Goal: Task Accomplishment & Management: Manage account settings

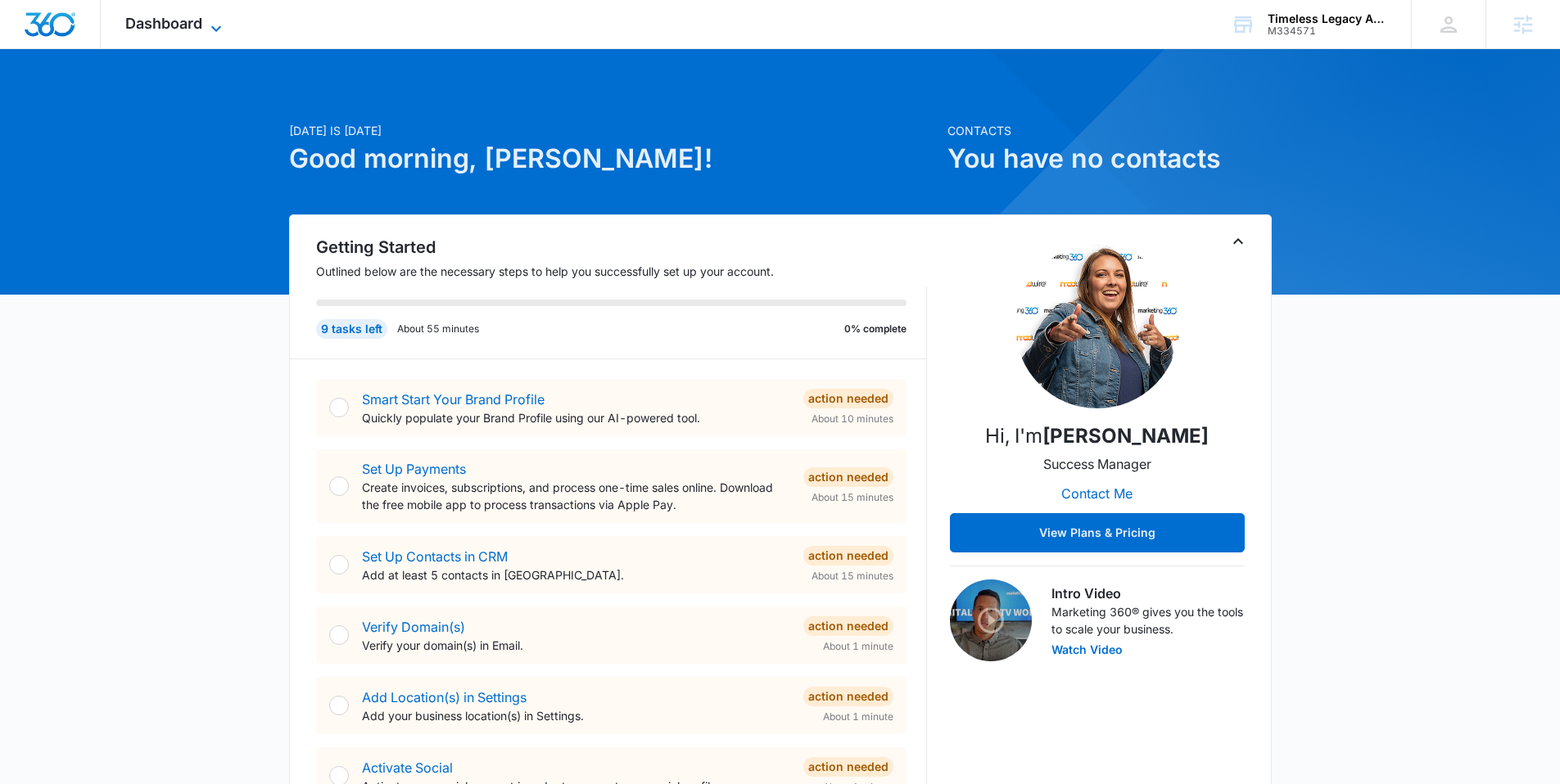
click at [180, 20] on span "Dashboard" at bounding box center [164, 23] width 77 height 17
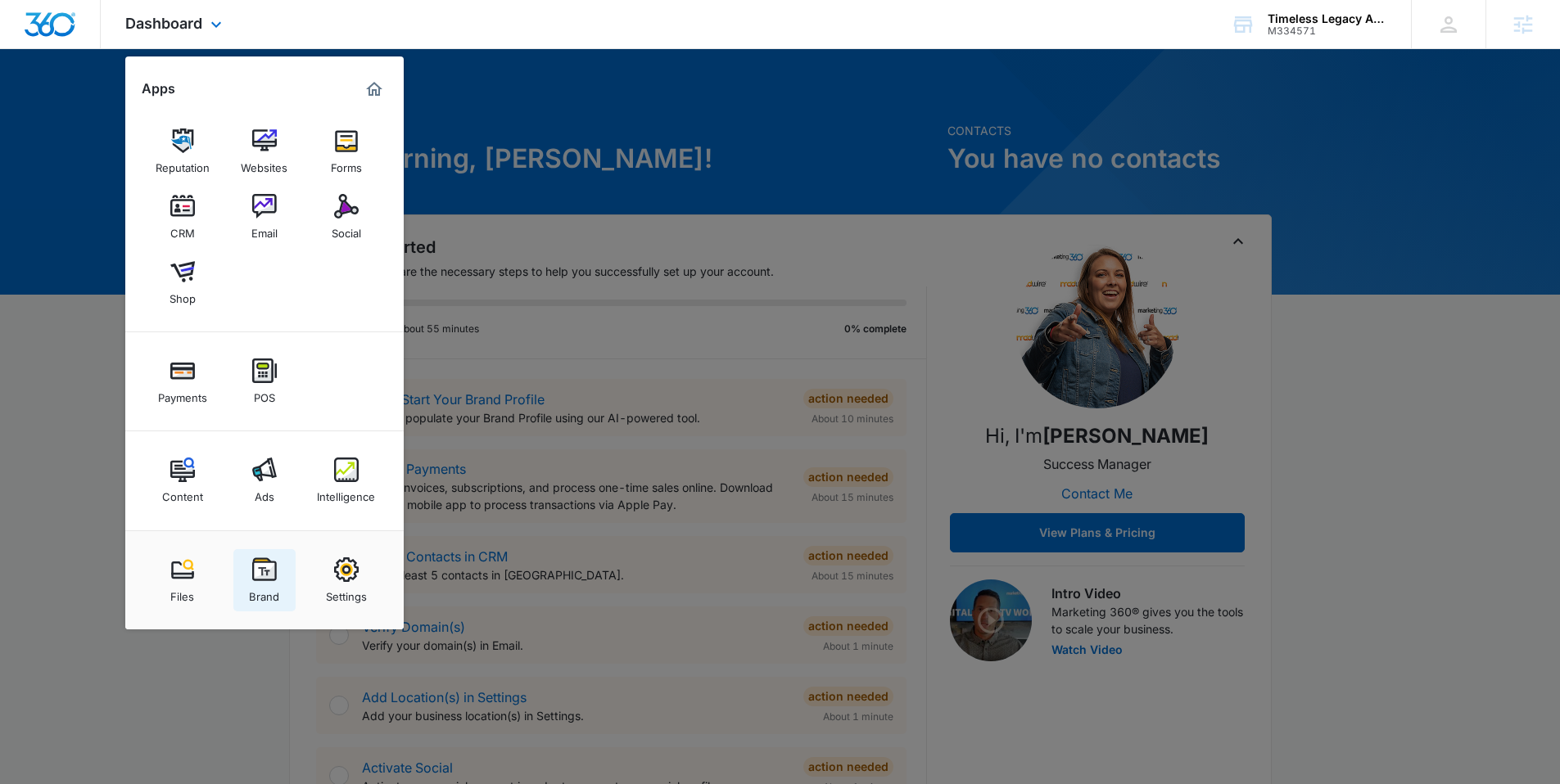
click at [246, 586] on link "Brand" at bounding box center [264, 580] width 62 height 62
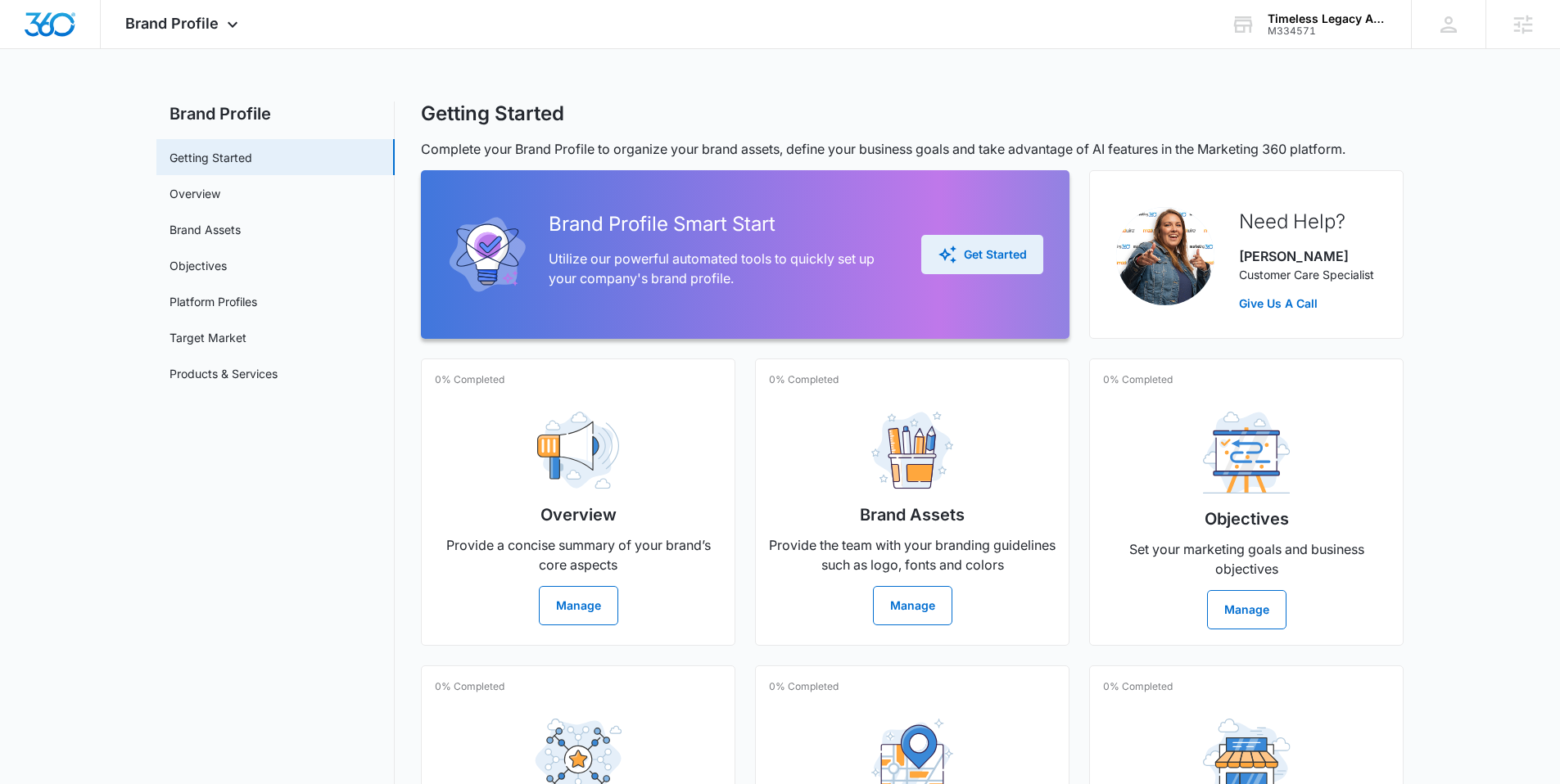
click at [960, 258] on div "Get Started" at bounding box center [982, 254] width 90 height 20
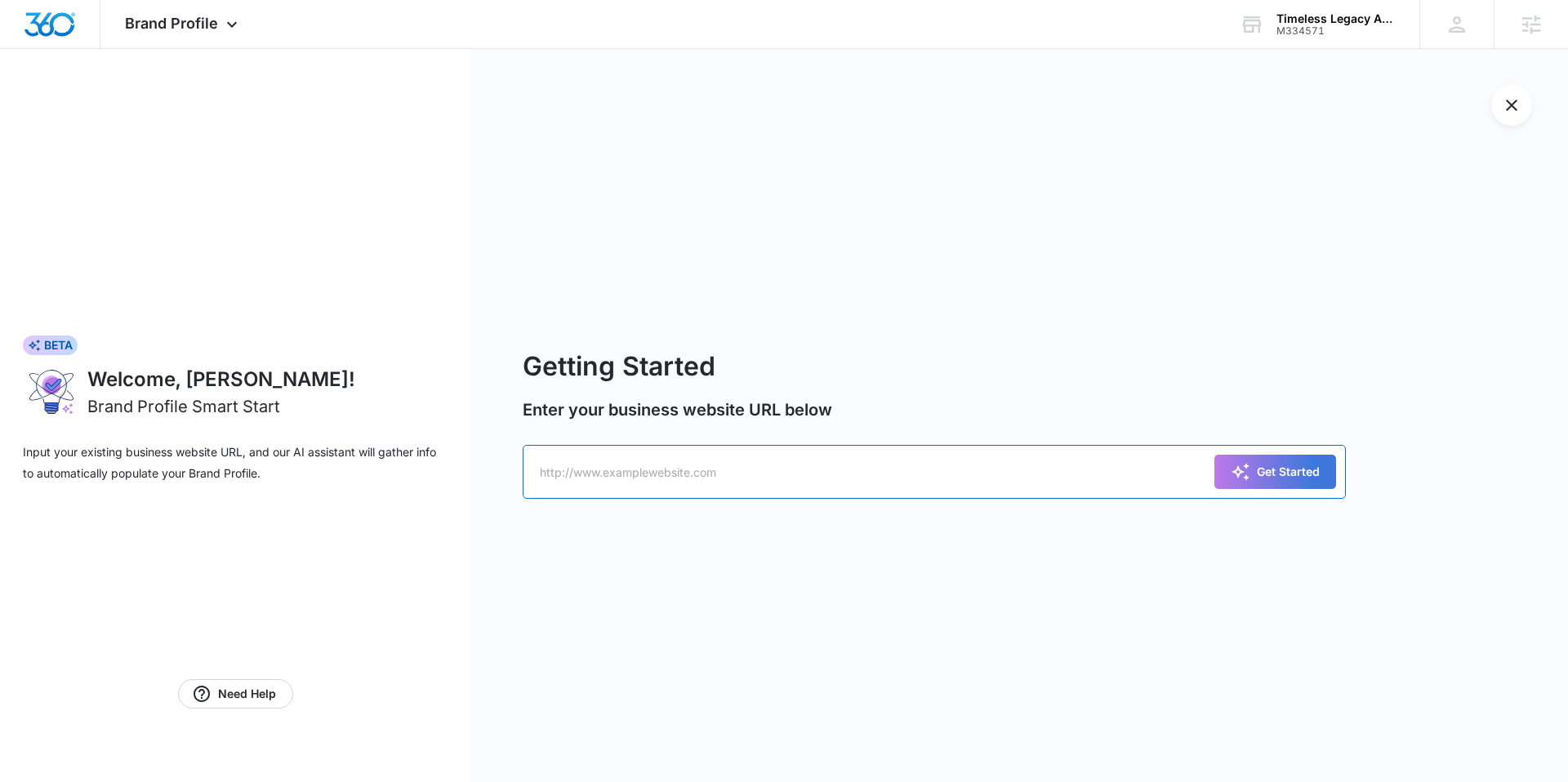
click at [650, 459] on input "text" at bounding box center [934, 471] width 823 height 54
paste input "[URL][DOMAIN_NAME]"
type input "[URL][DOMAIN_NAME]"
click at [1215, 454] on button "Get Started" at bounding box center [1275, 471] width 122 height 34
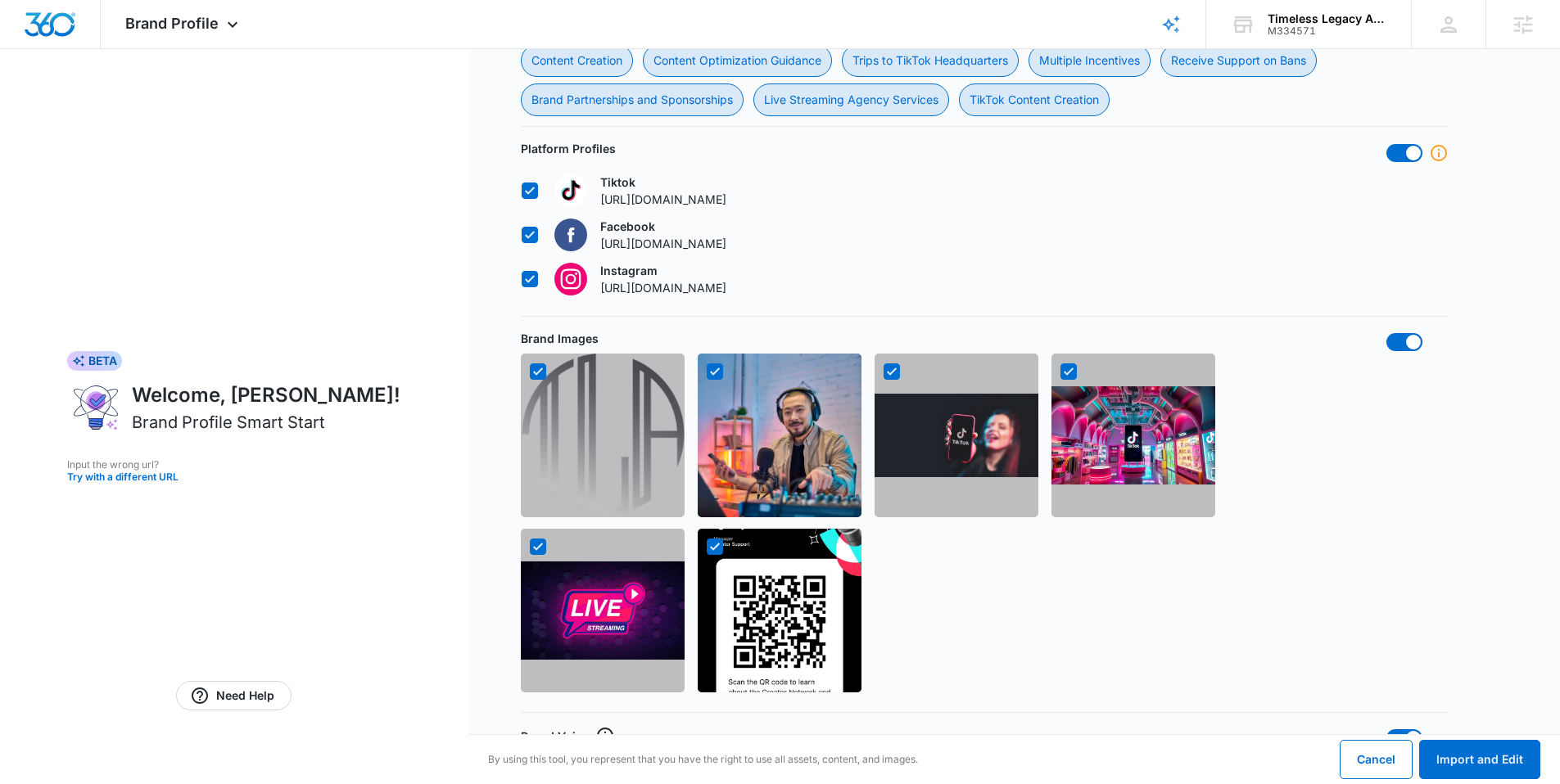
scroll to position [1333, 0]
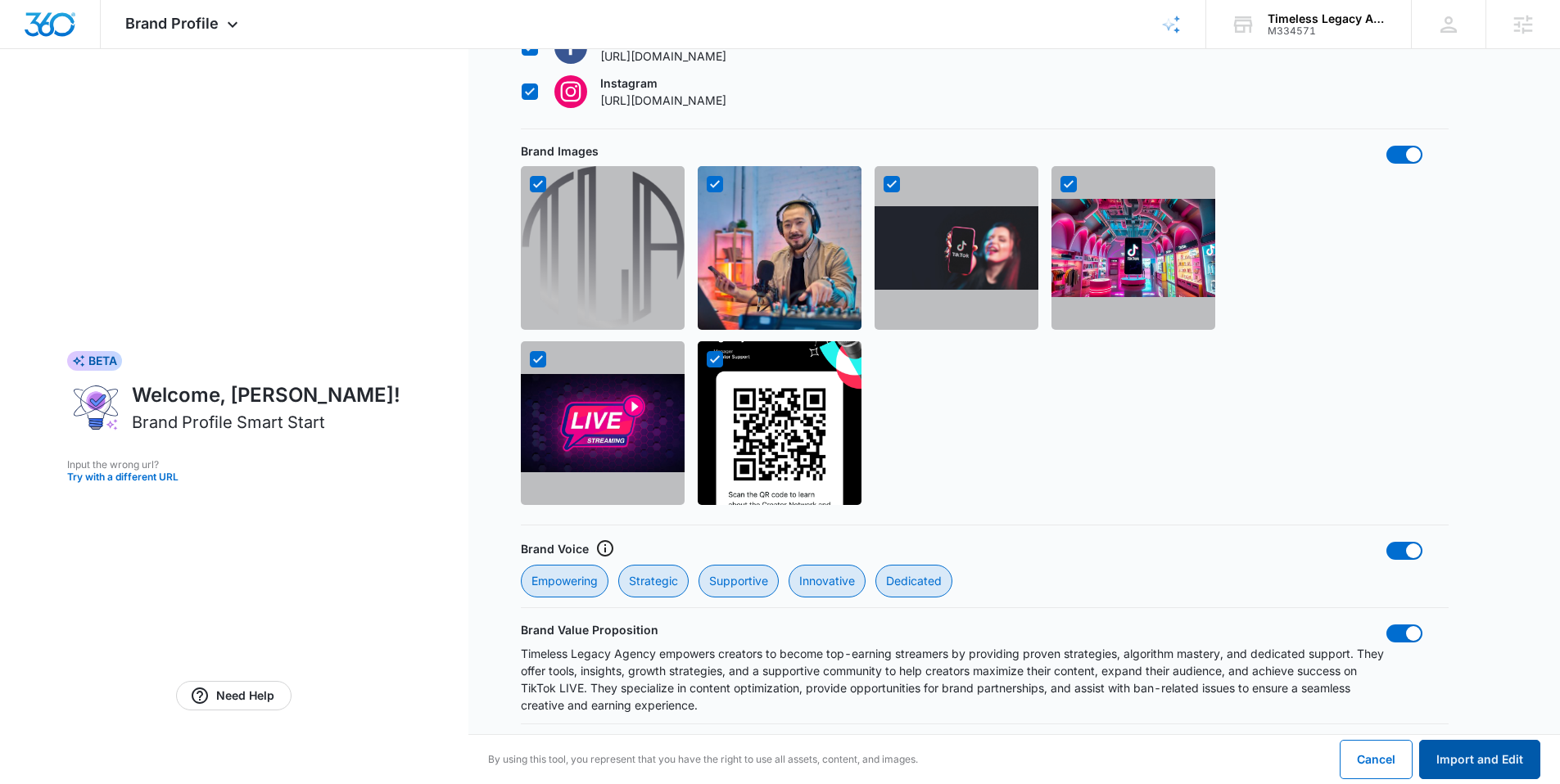
click at [1460, 775] on button "Import and Edit" at bounding box center [1480, 759] width 121 height 39
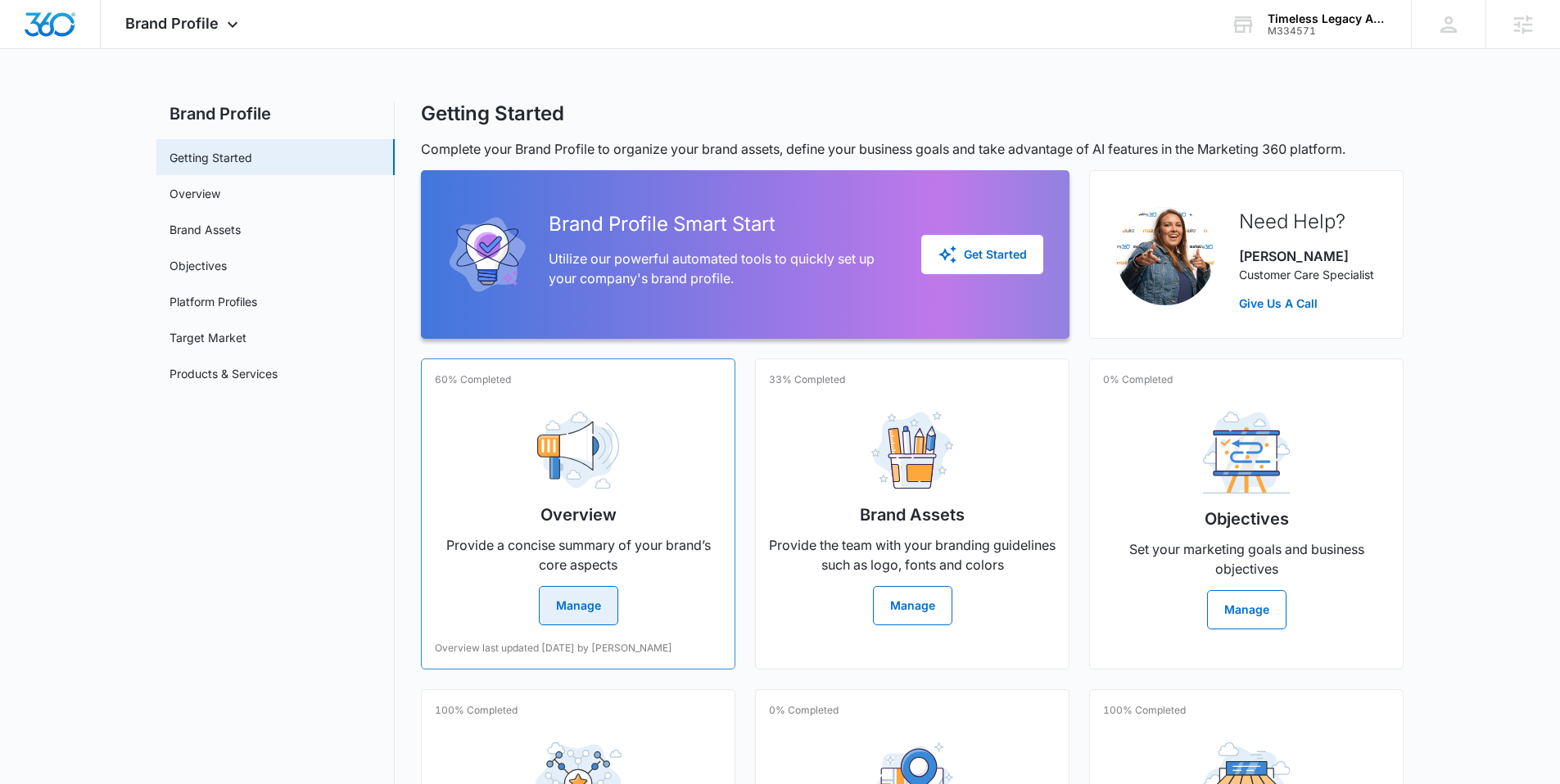
click at [598, 607] on button "Manage" at bounding box center [578, 606] width 79 height 39
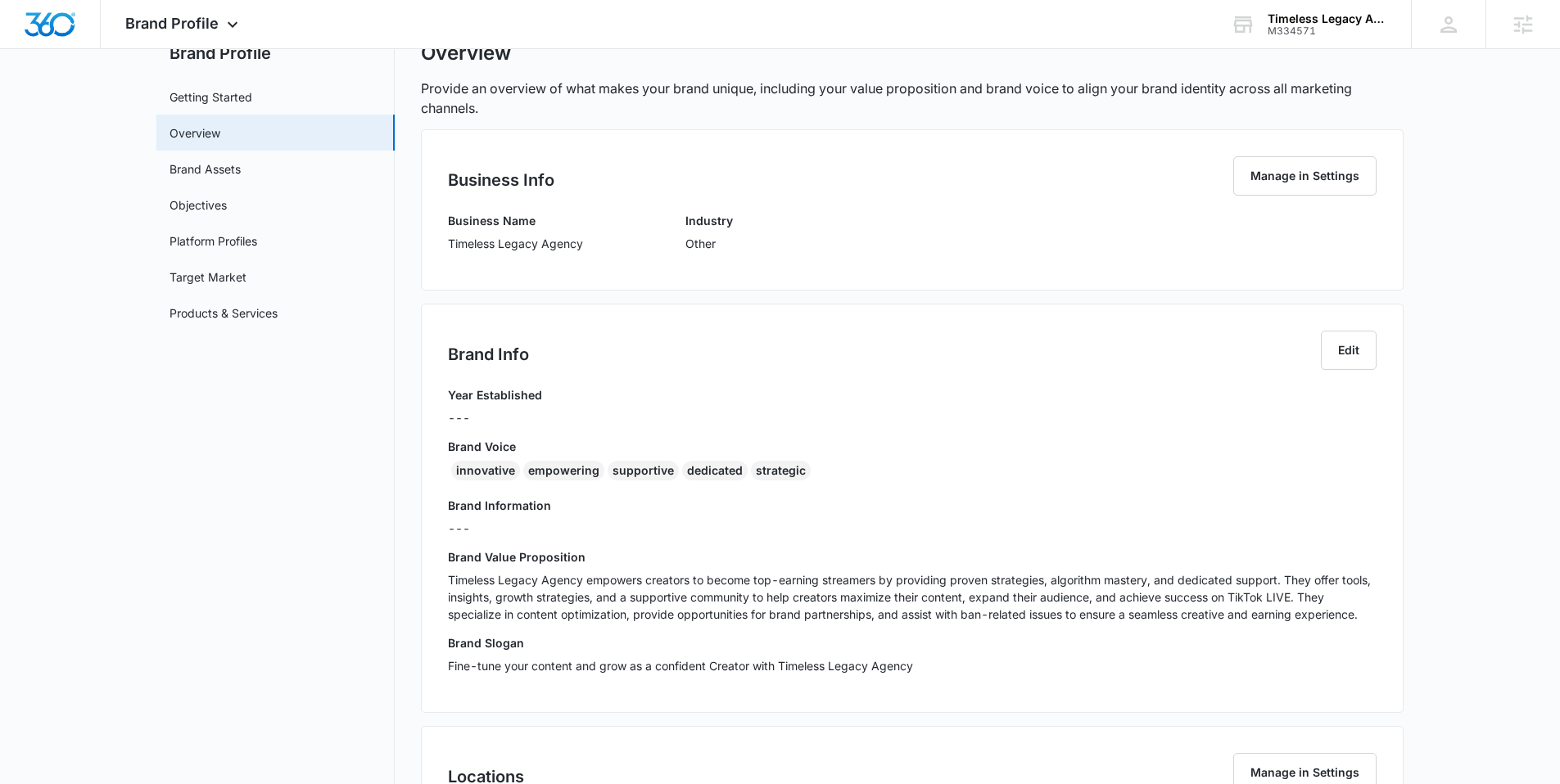
scroll to position [131, 0]
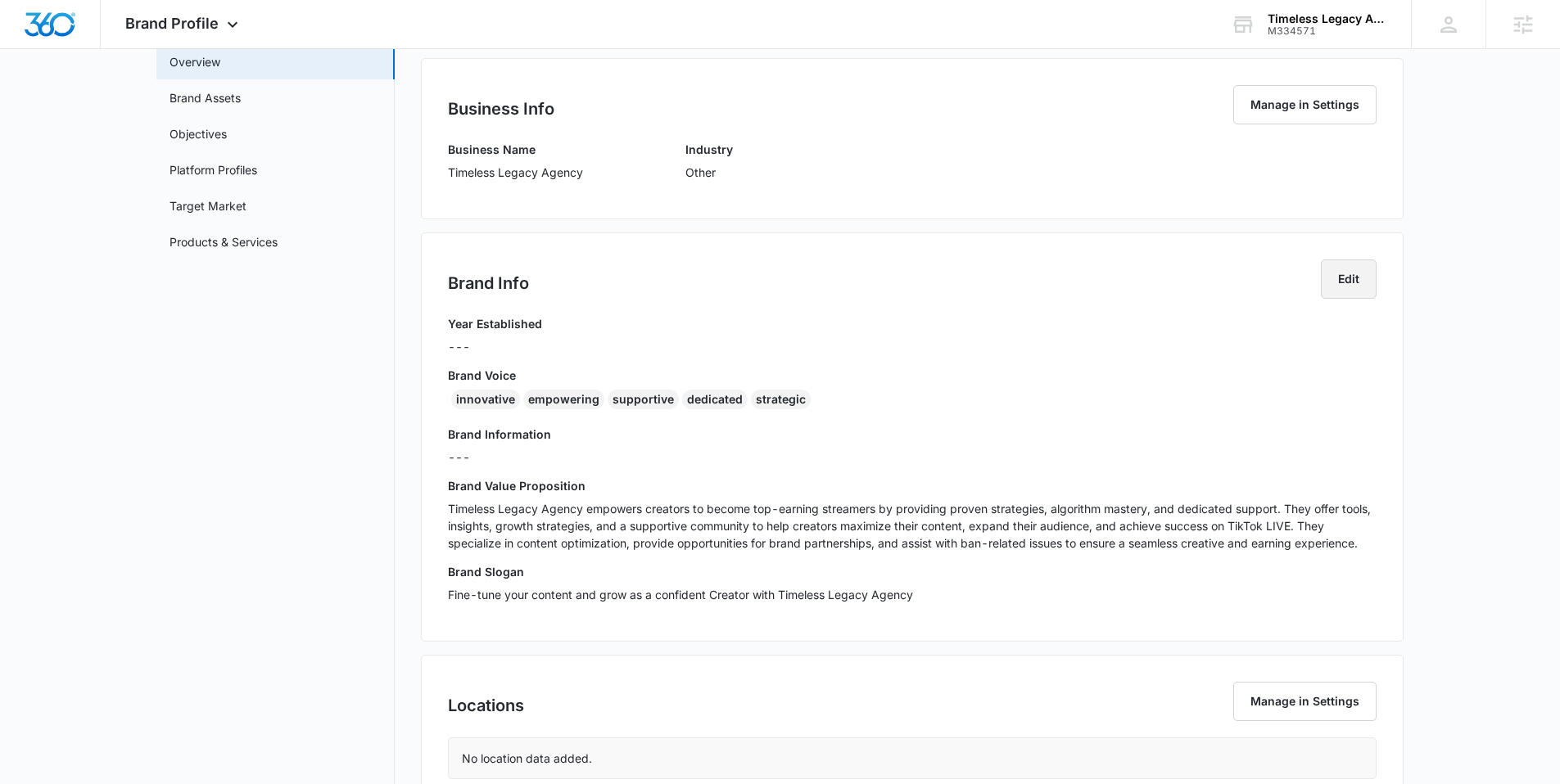
click at [1347, 281] on button "Edit" at bounding box center [1348, 279] width 55 height 39
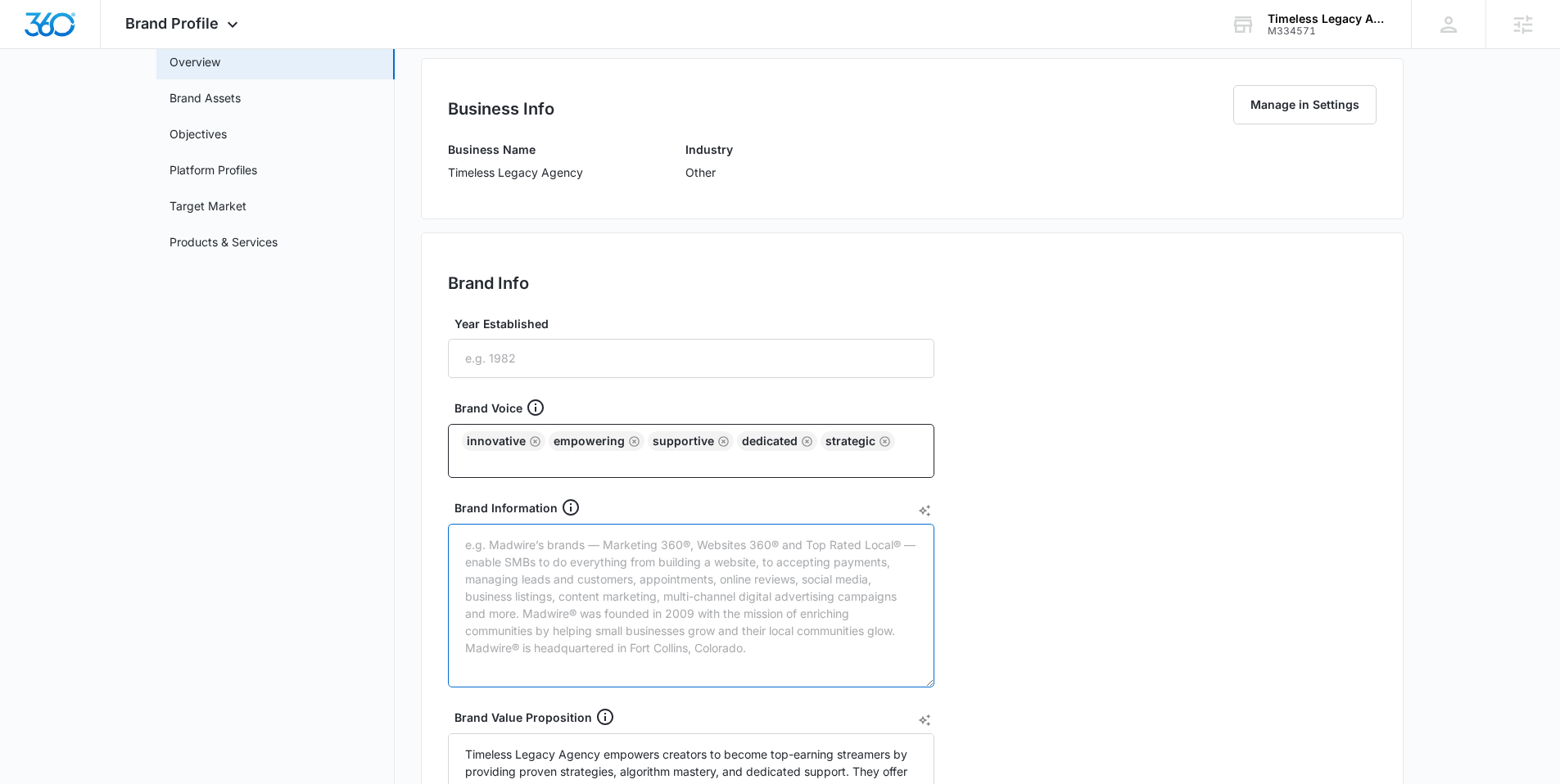
click at [543, 601] on textarea "Brand Information" at bounding box center [691, 606] width 486 height 164
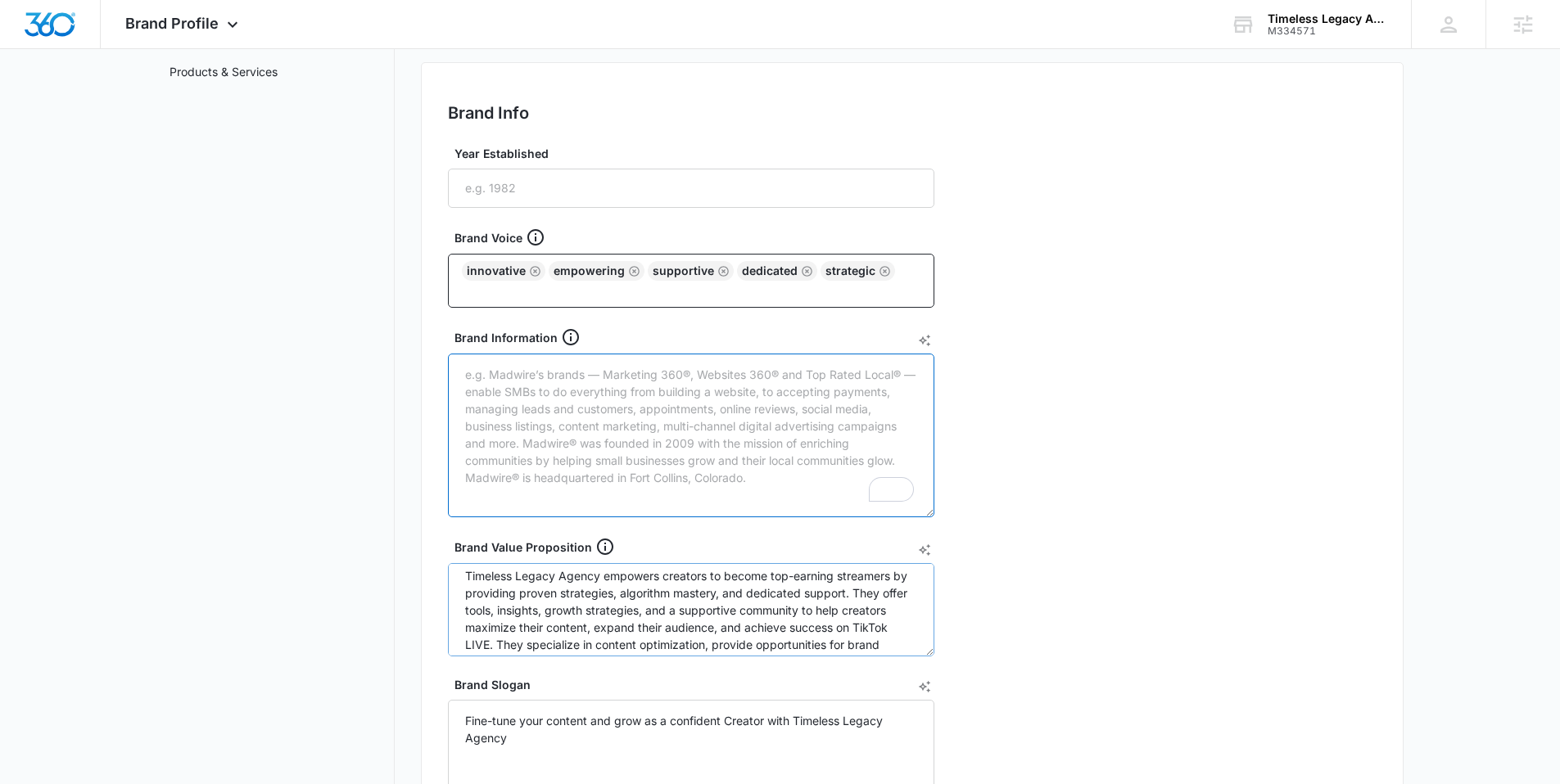
scroll to position [0, 0]
paste textarea "An official TikTok partner agency dedicated to helping TikTok creators grow the…"
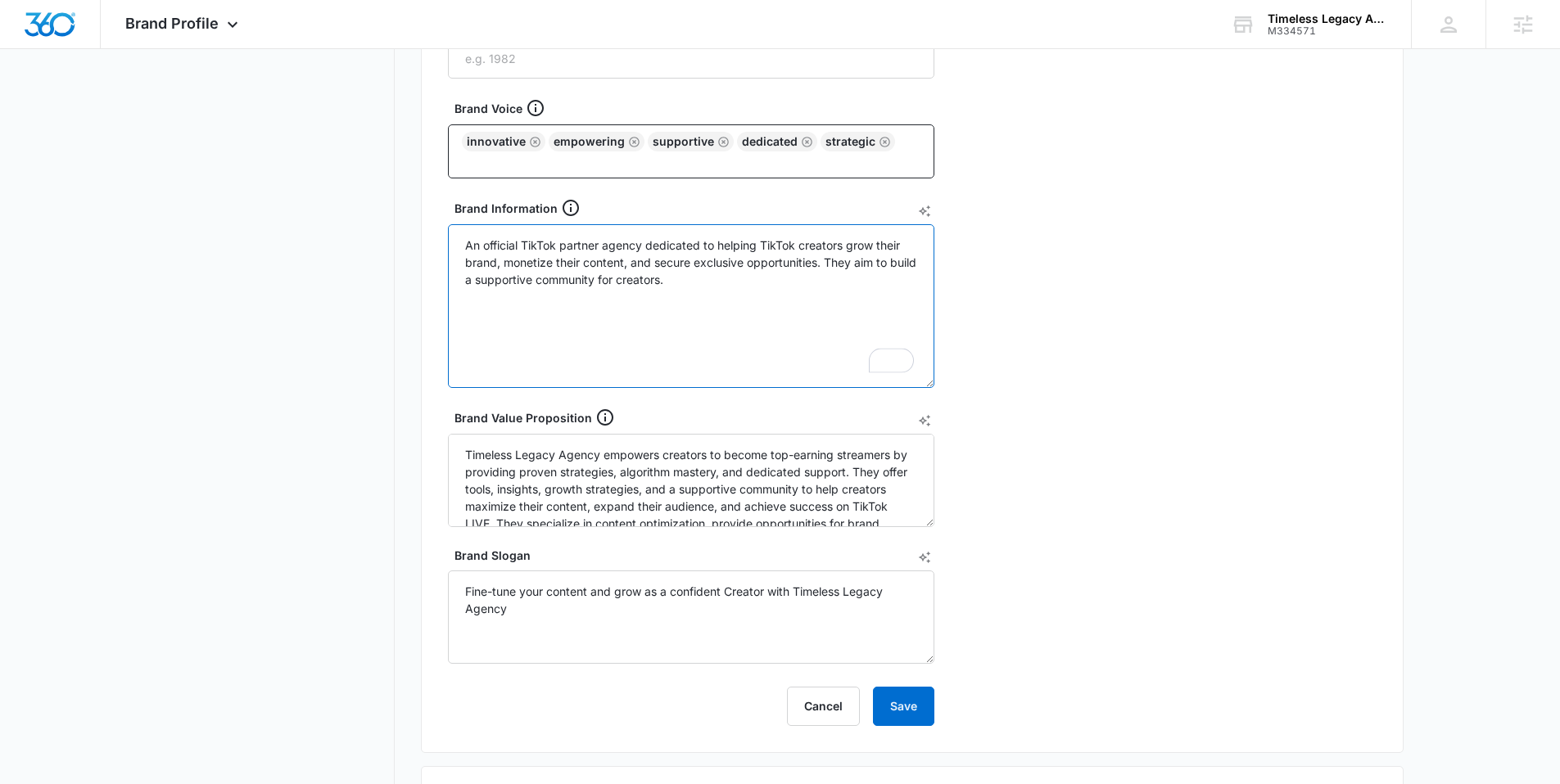
scroll to position [629, 0]
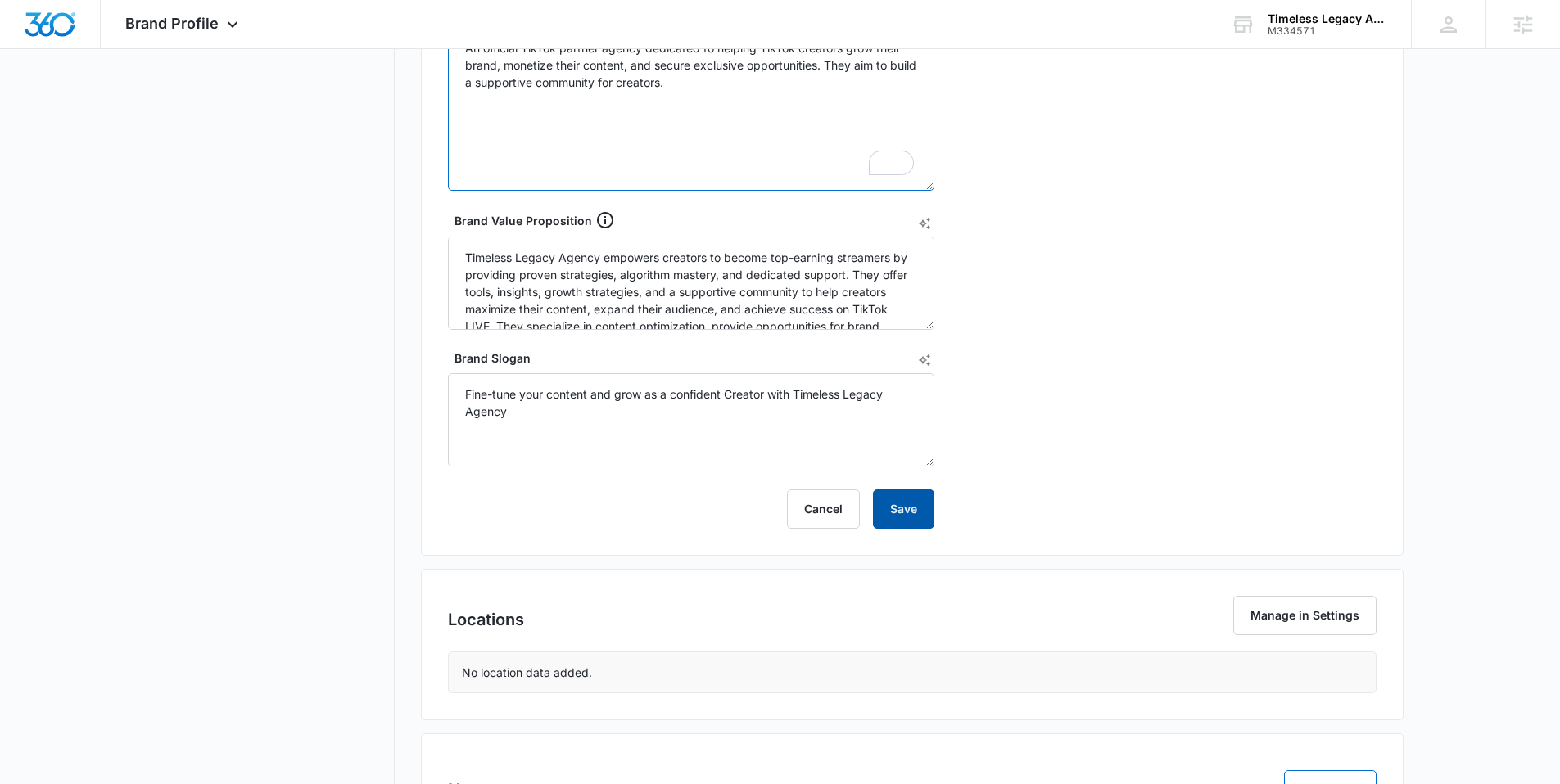
type textarea "An official TikTok partner agency dedicated to helping TikTok creators grow the…"
click at [894, 506] on button "Save" at bounding box center [904, 509] width 61 height 39
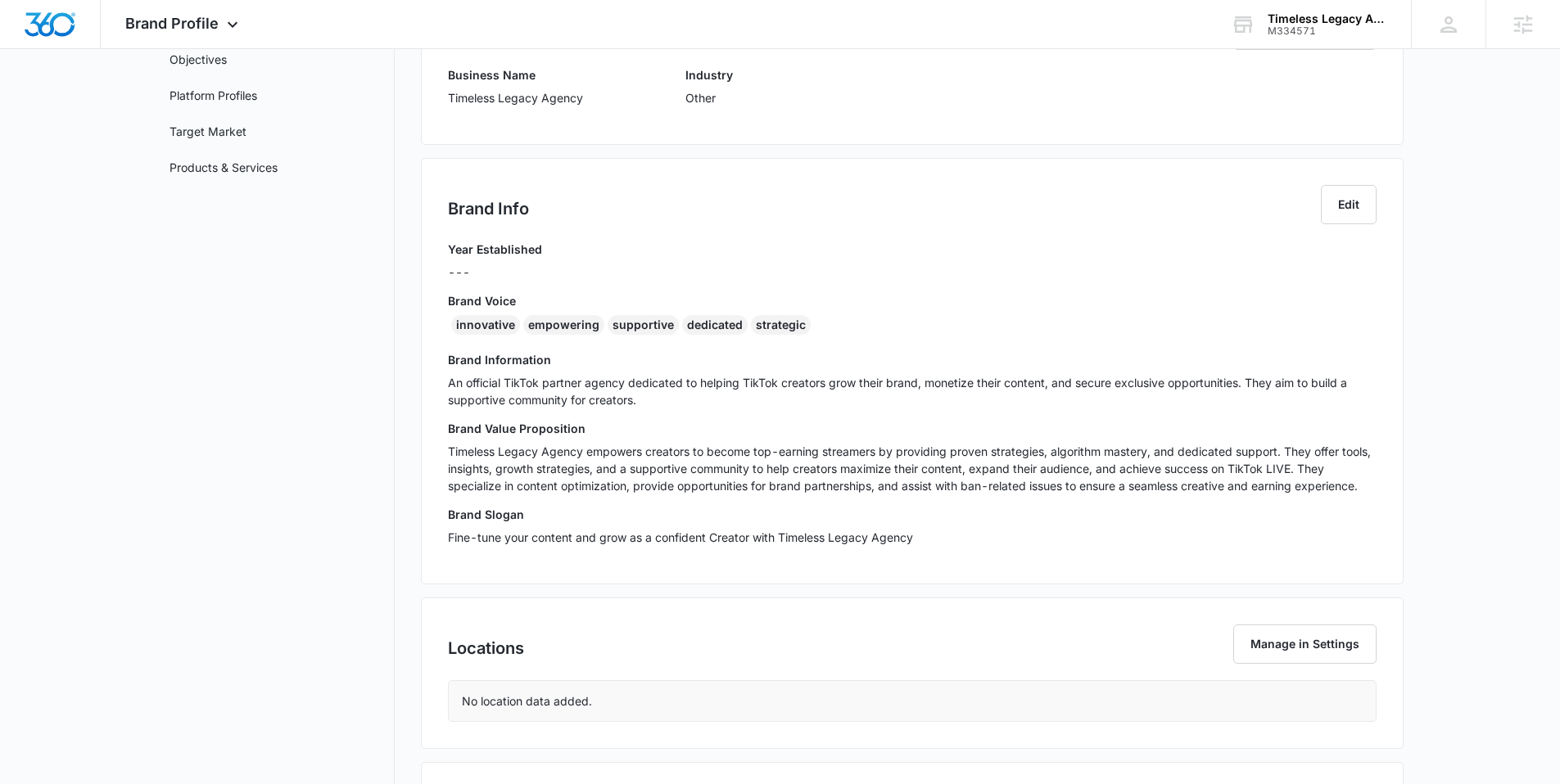
scroll to position [0, 0]
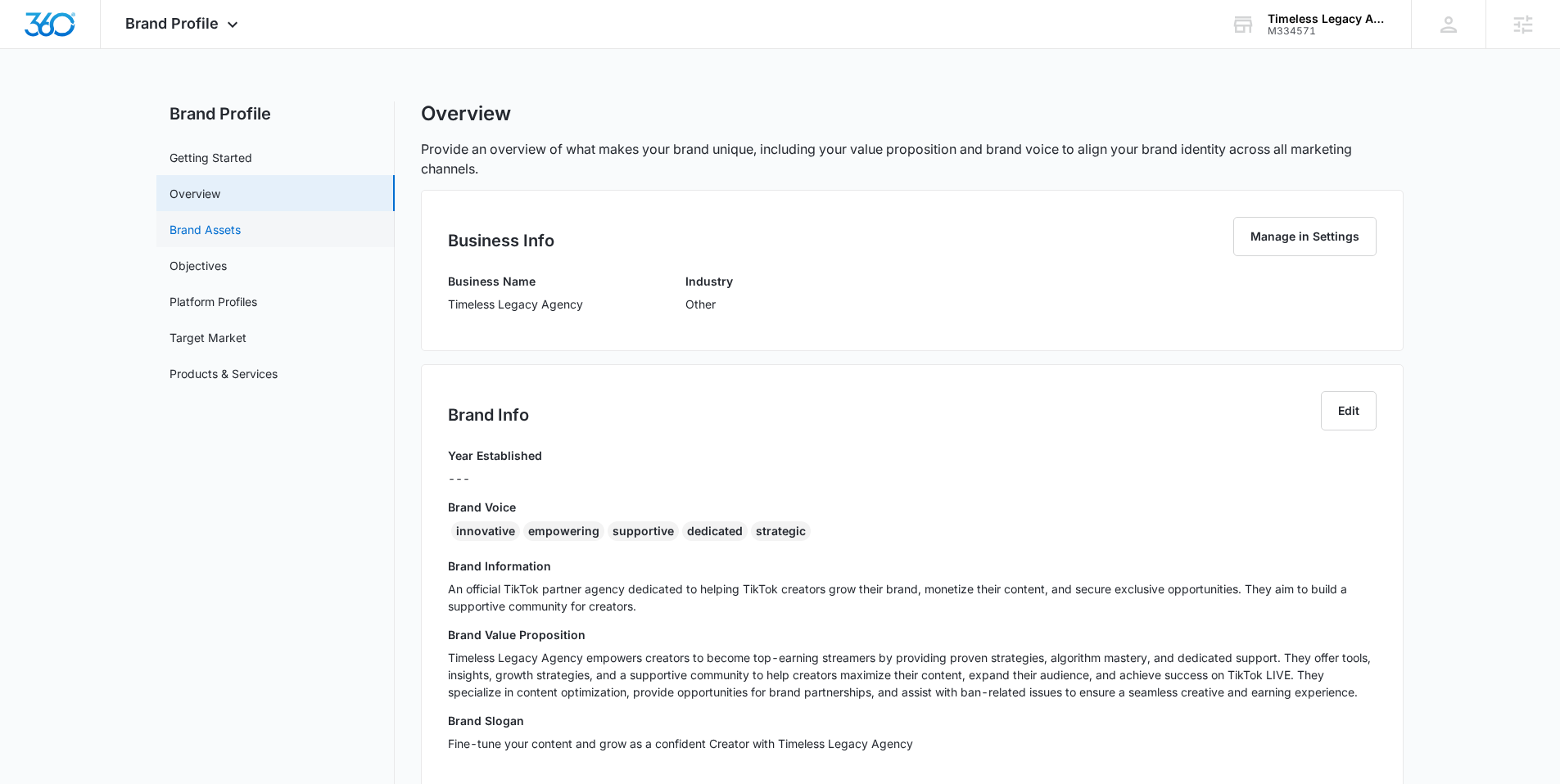
click at [206, 221] on link "Brand Assets" at bounding box center [205, 229] width 71 height 17
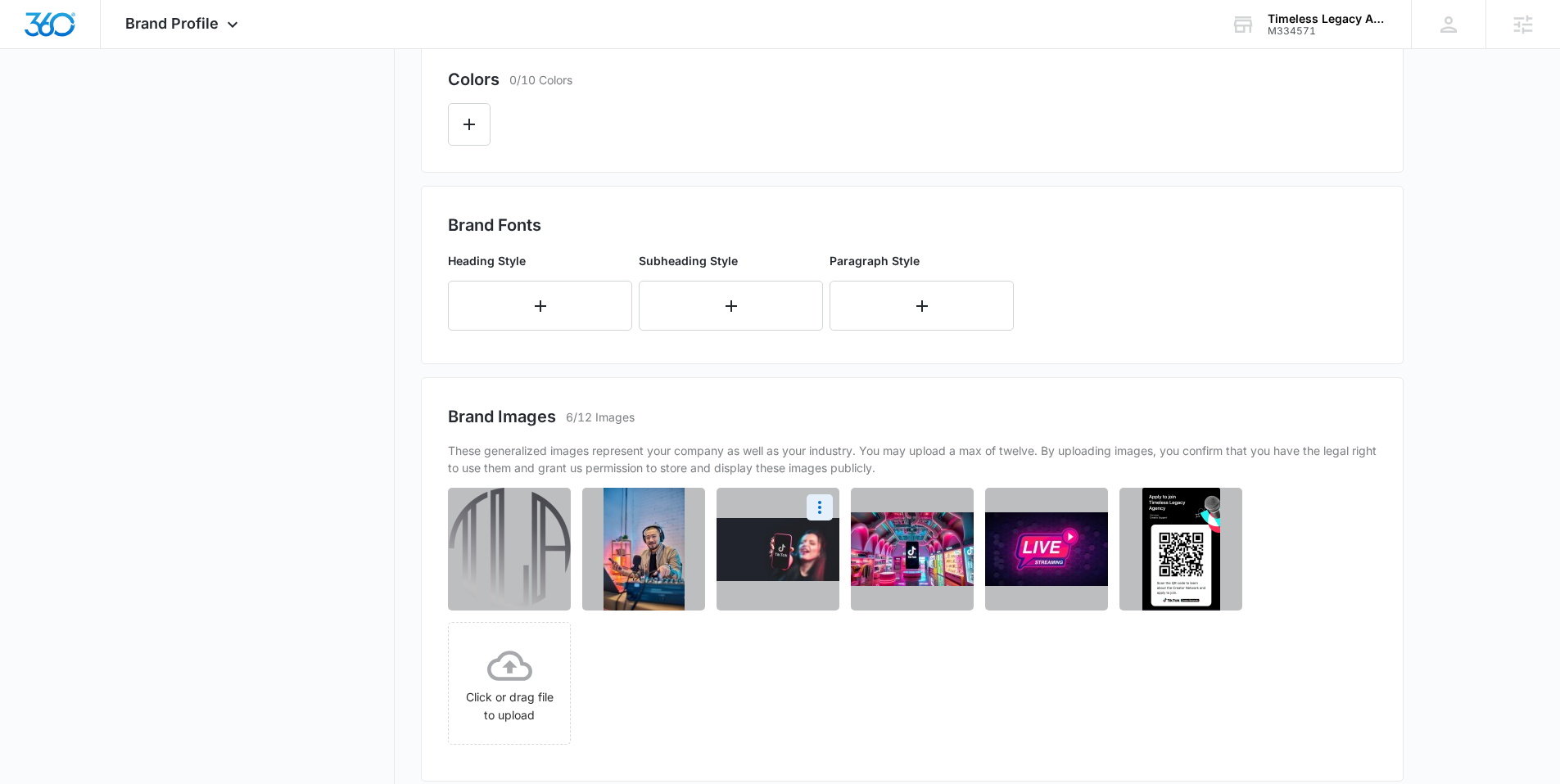
scroll to position [513, 0]
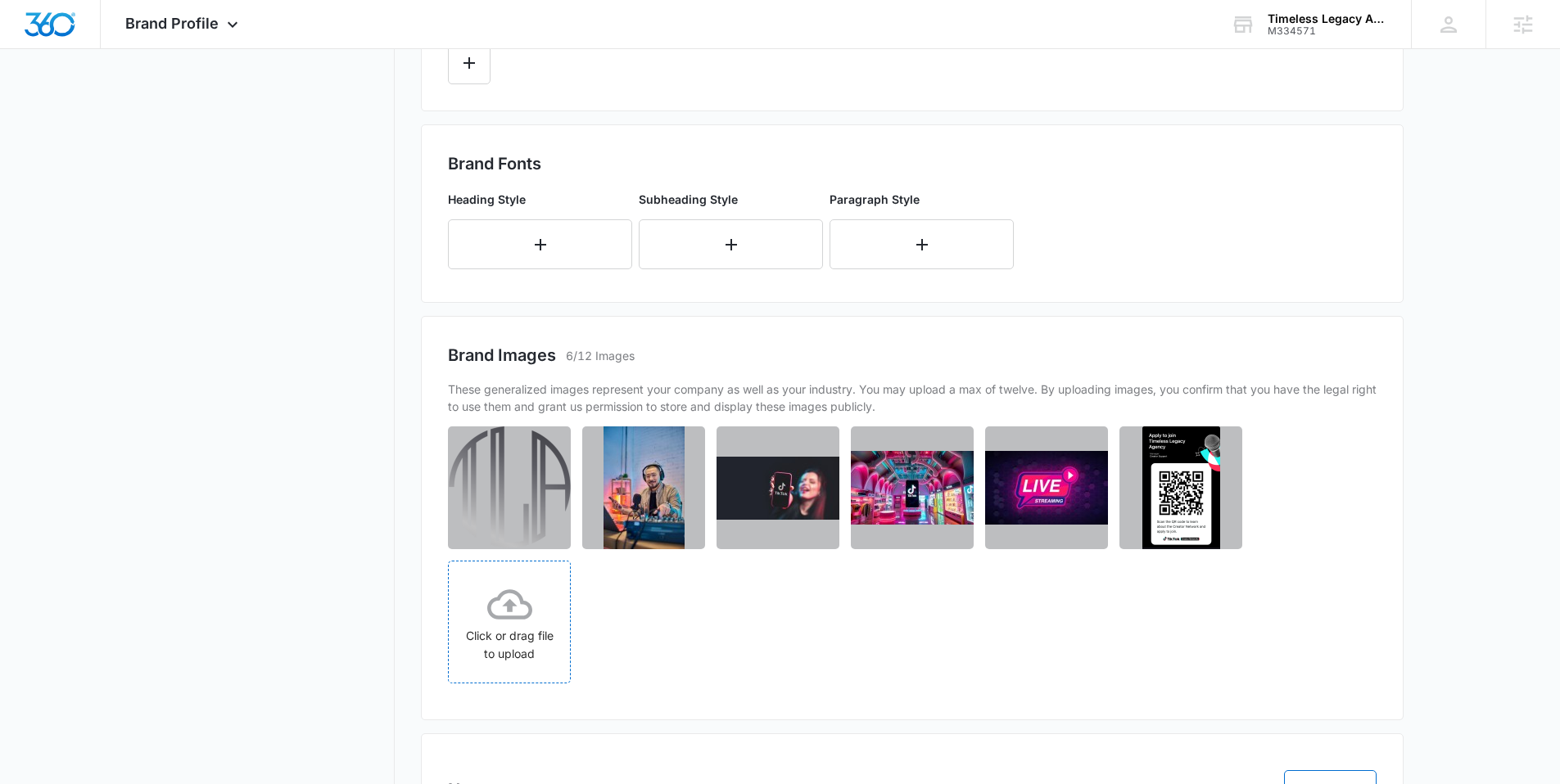
click at [511, 632] on div "Click or drag file to upload" at bounding box center [509, 622] width 121 height 81
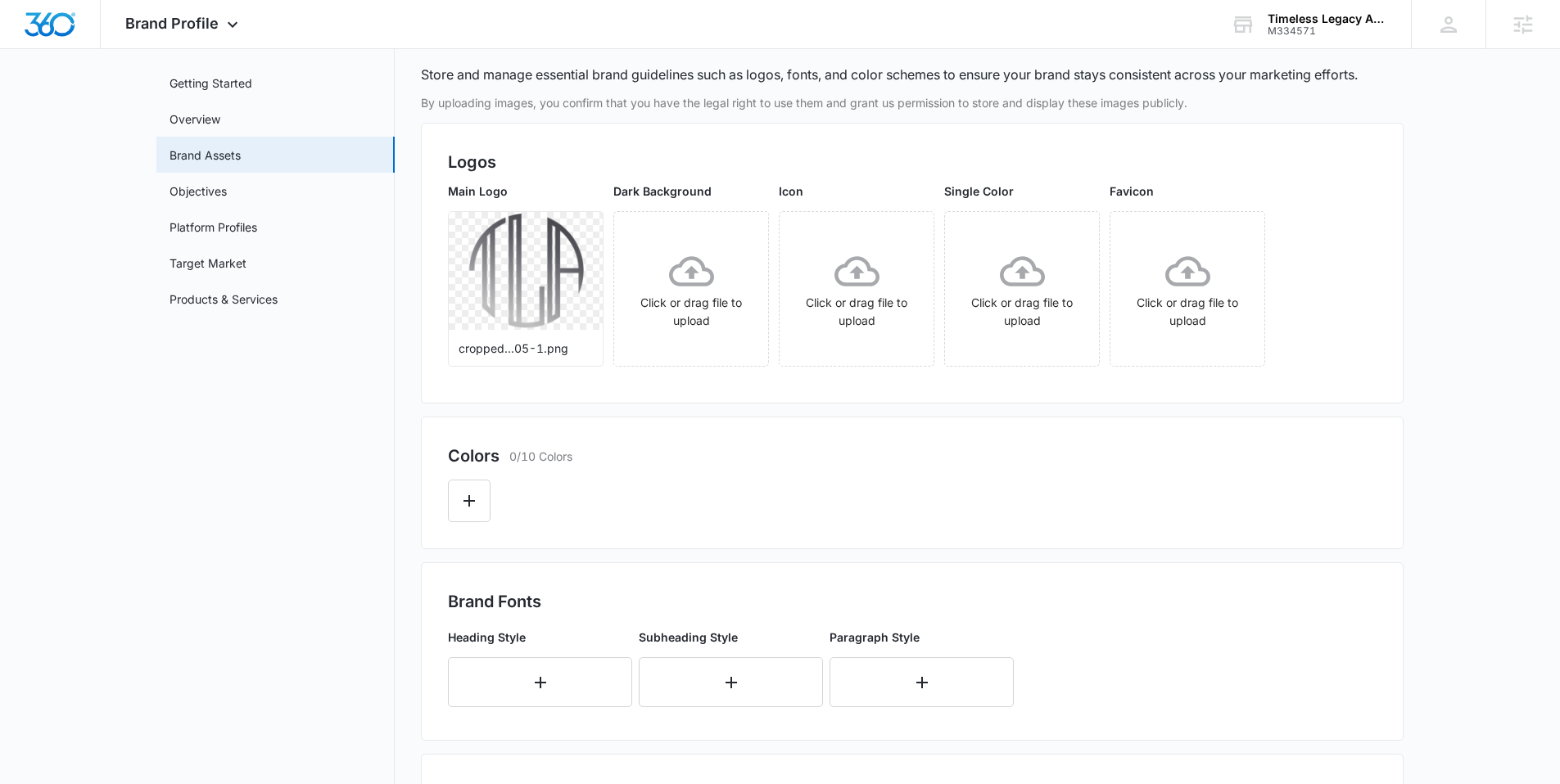
scroll to position [0, 0]
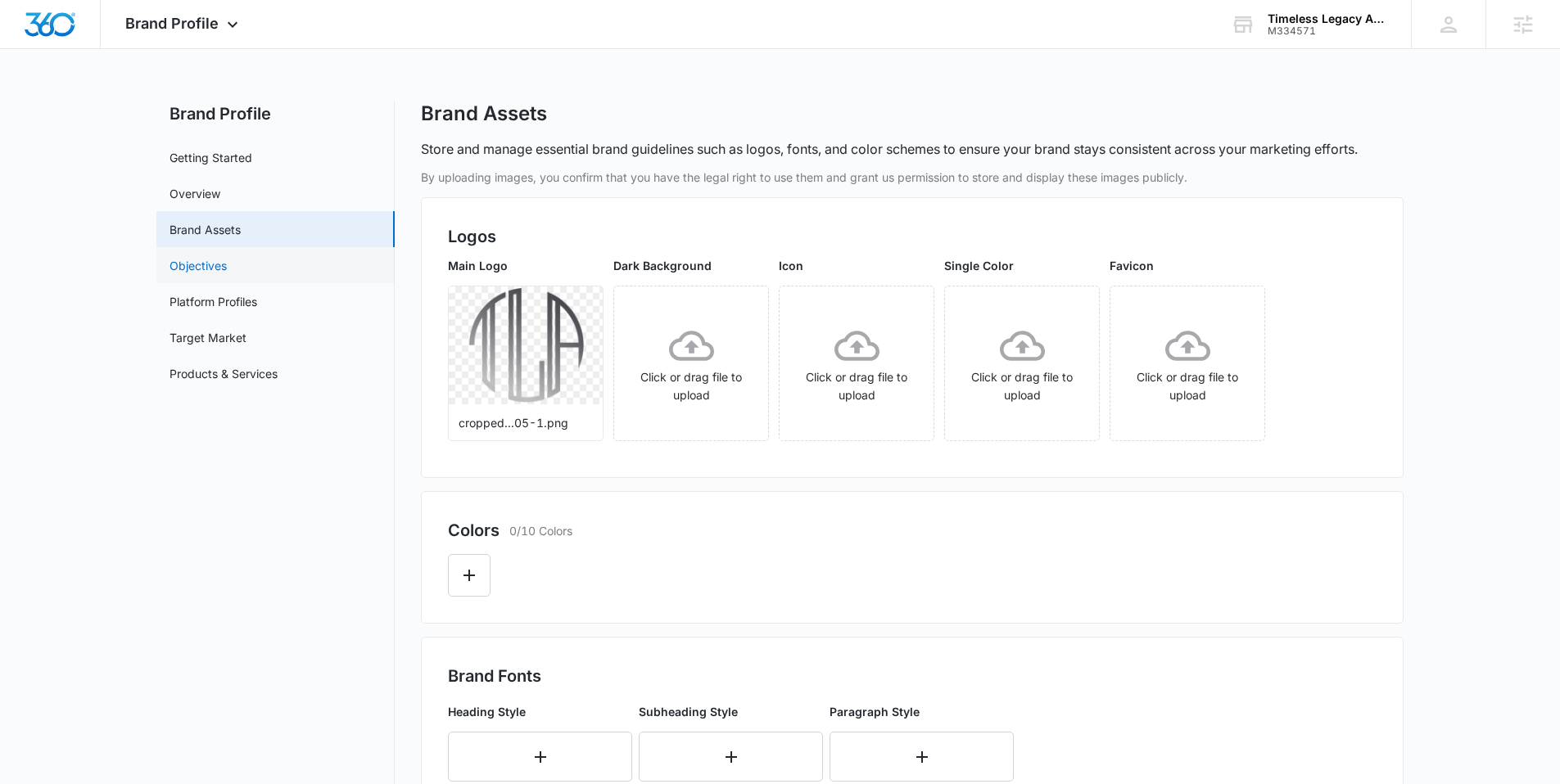
click at [183, 271] on link "Objectives" at bounding box center [198, 265] width 57 height 17
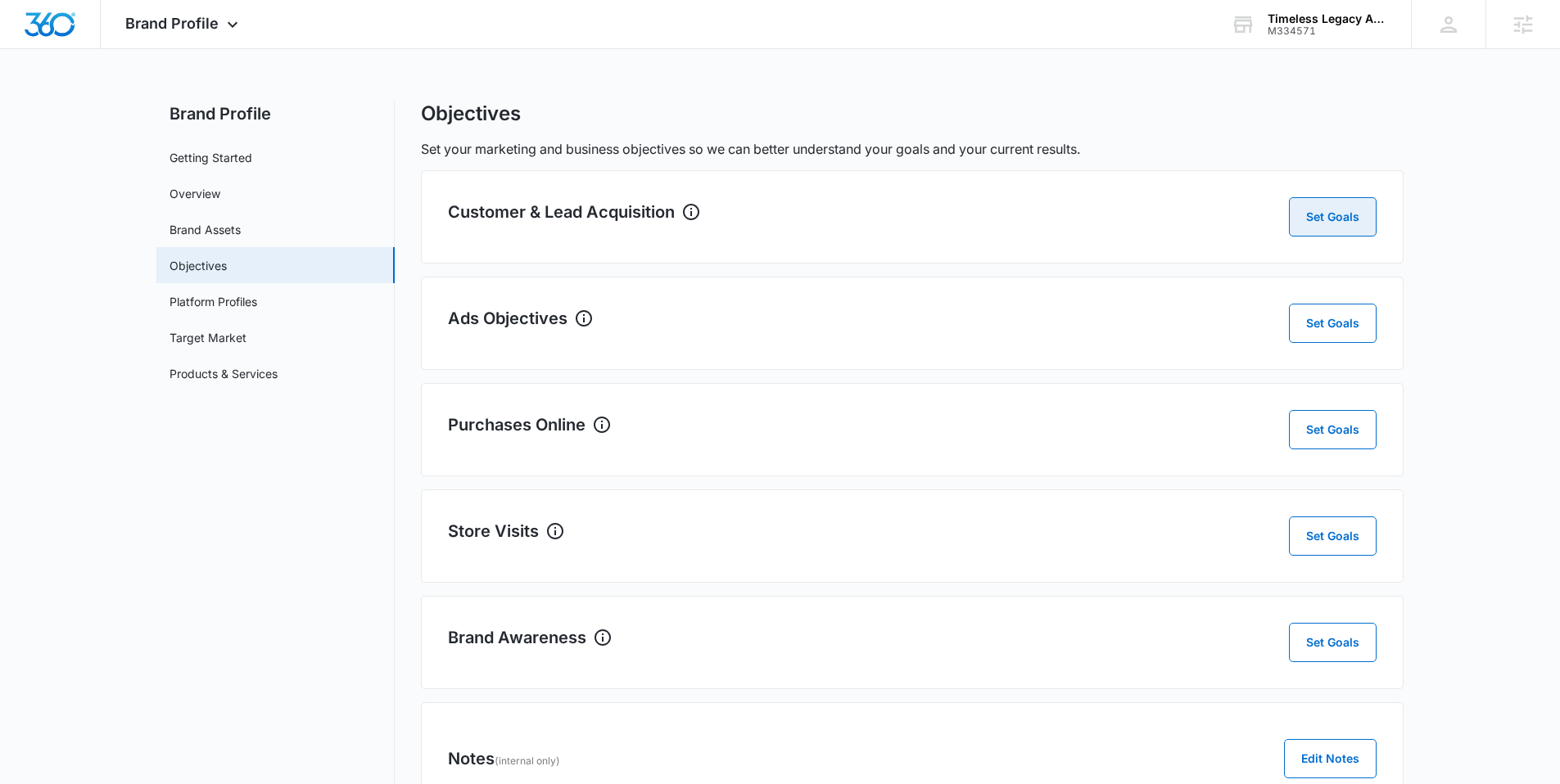
click at [1347, 207] on button "Set Goals" at bounding box center [1332, 217] width 88 height 39
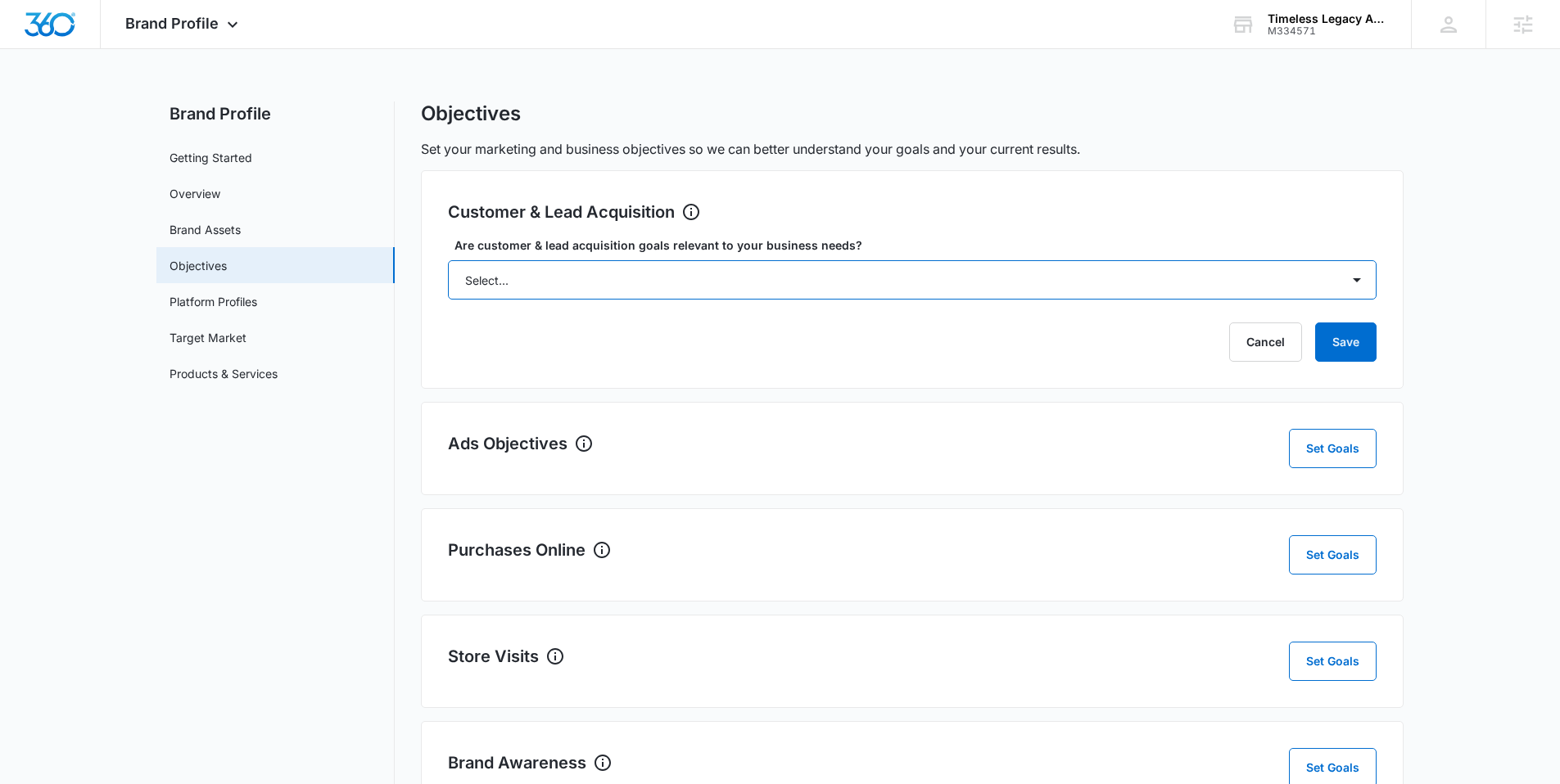
click at [955, 262] on select "Select... Yes No Yes, but don't currently have the data" at bounding box center [912, 280] width 928 height 39
select select "yes"
click at [448, 260] on select "Select... Yes No Yes, but don't currently have the data" at bounding box center [912, 280] width 928 height 39
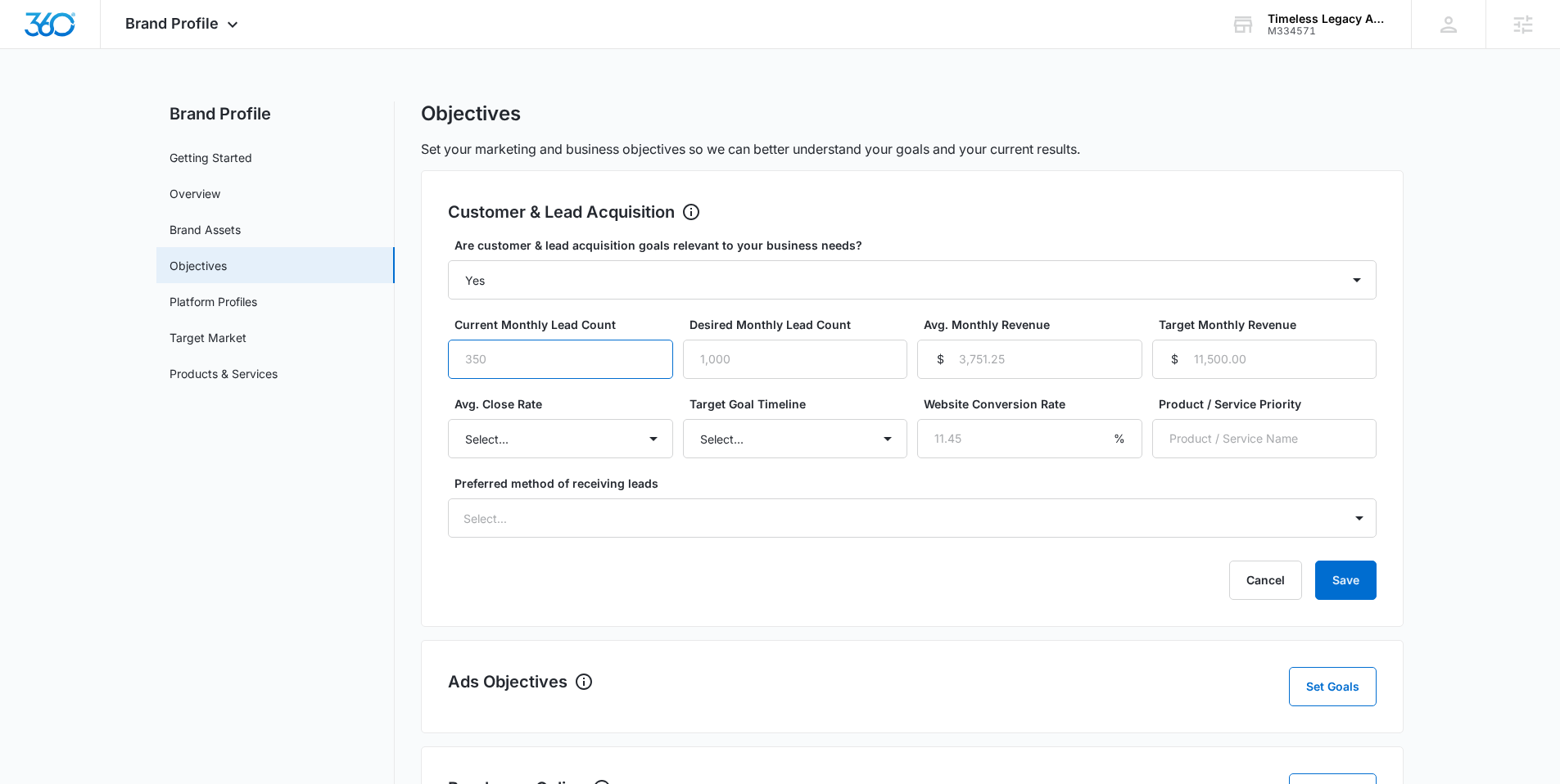
click at [601, 352] on input "Current Monthly Lead Count" at bounding box center [561, 359] width 225 height 39
click at [1318, 587] on button "Save" at bounding box center [1346, 580] width 61 height 39
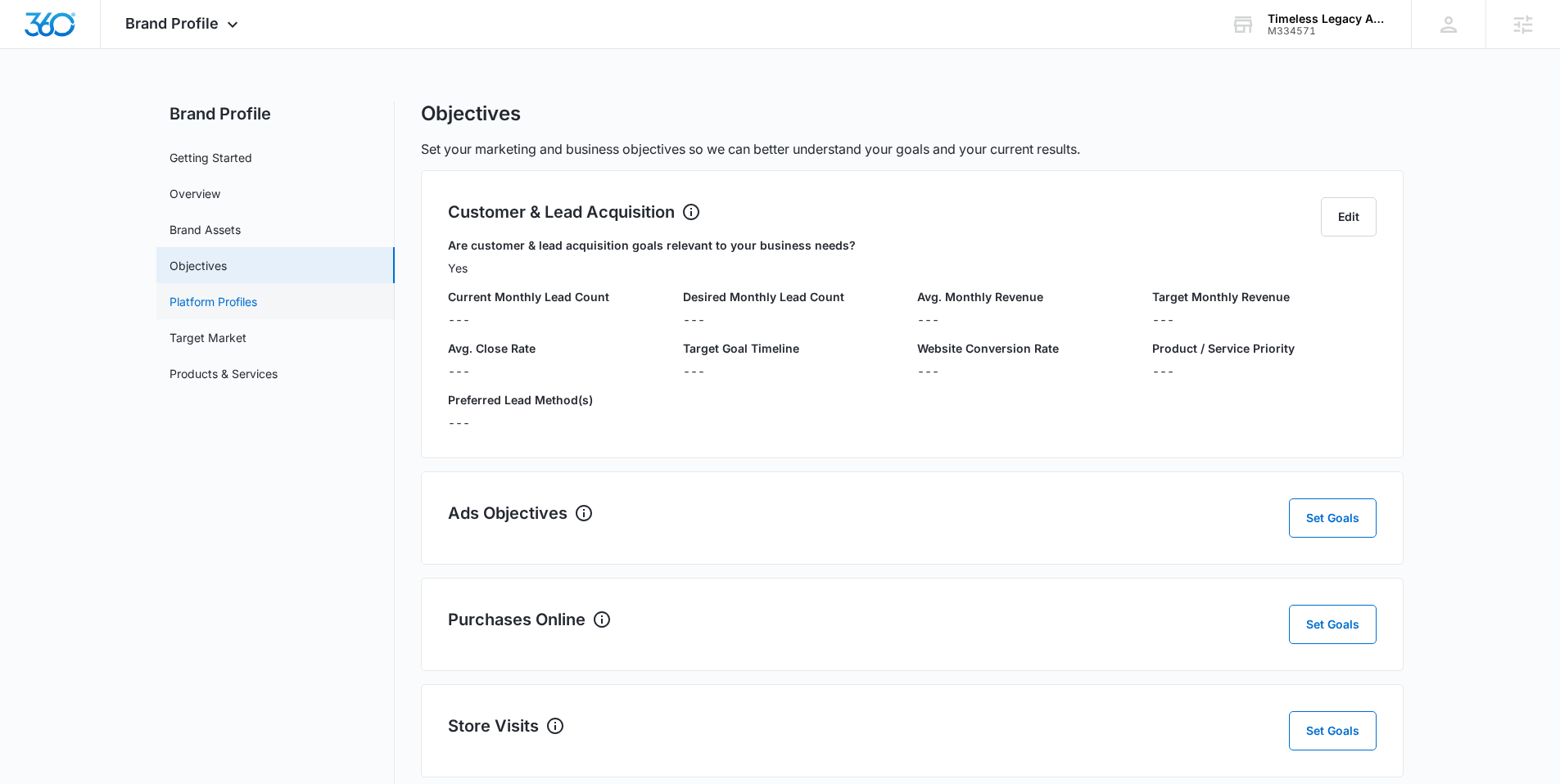
click at [257, 293] on link "Platform Profiles" at bounding box center [213, 302] width 88 height 17
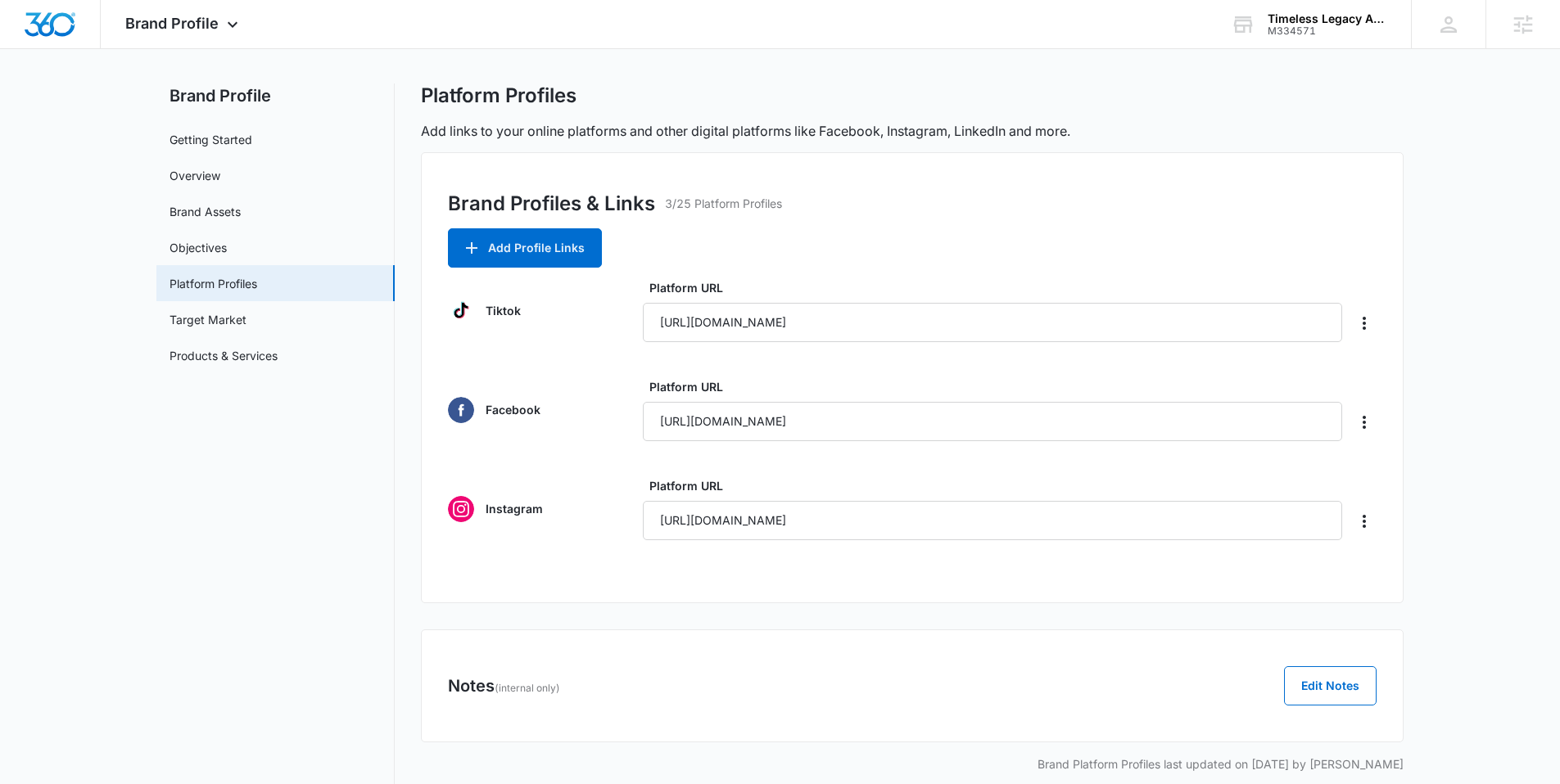
scroll to position [38, 0]
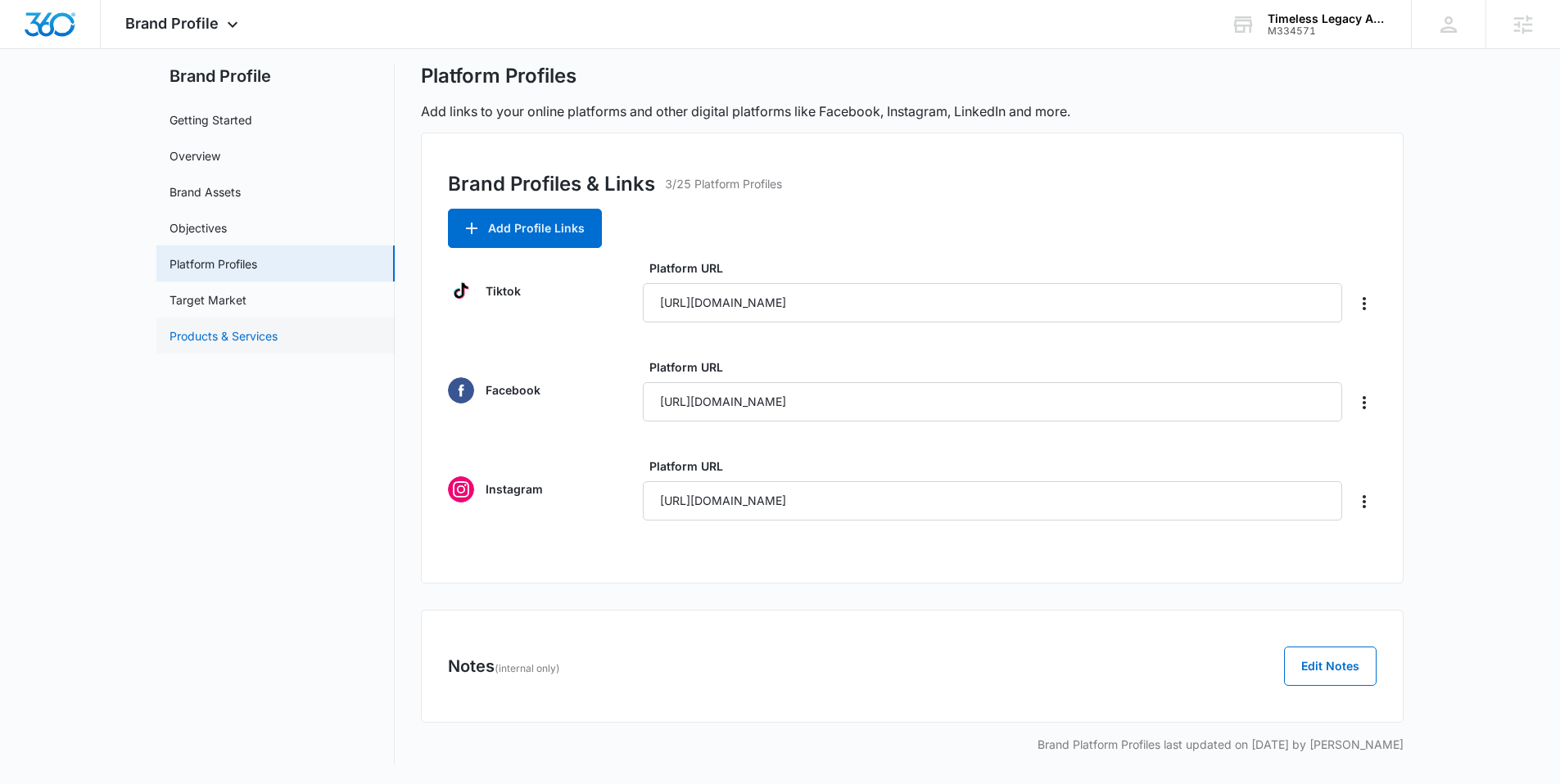
click at [188, 328] on link "Products & Services" at bounding box center [224, 336] width 108 height 17
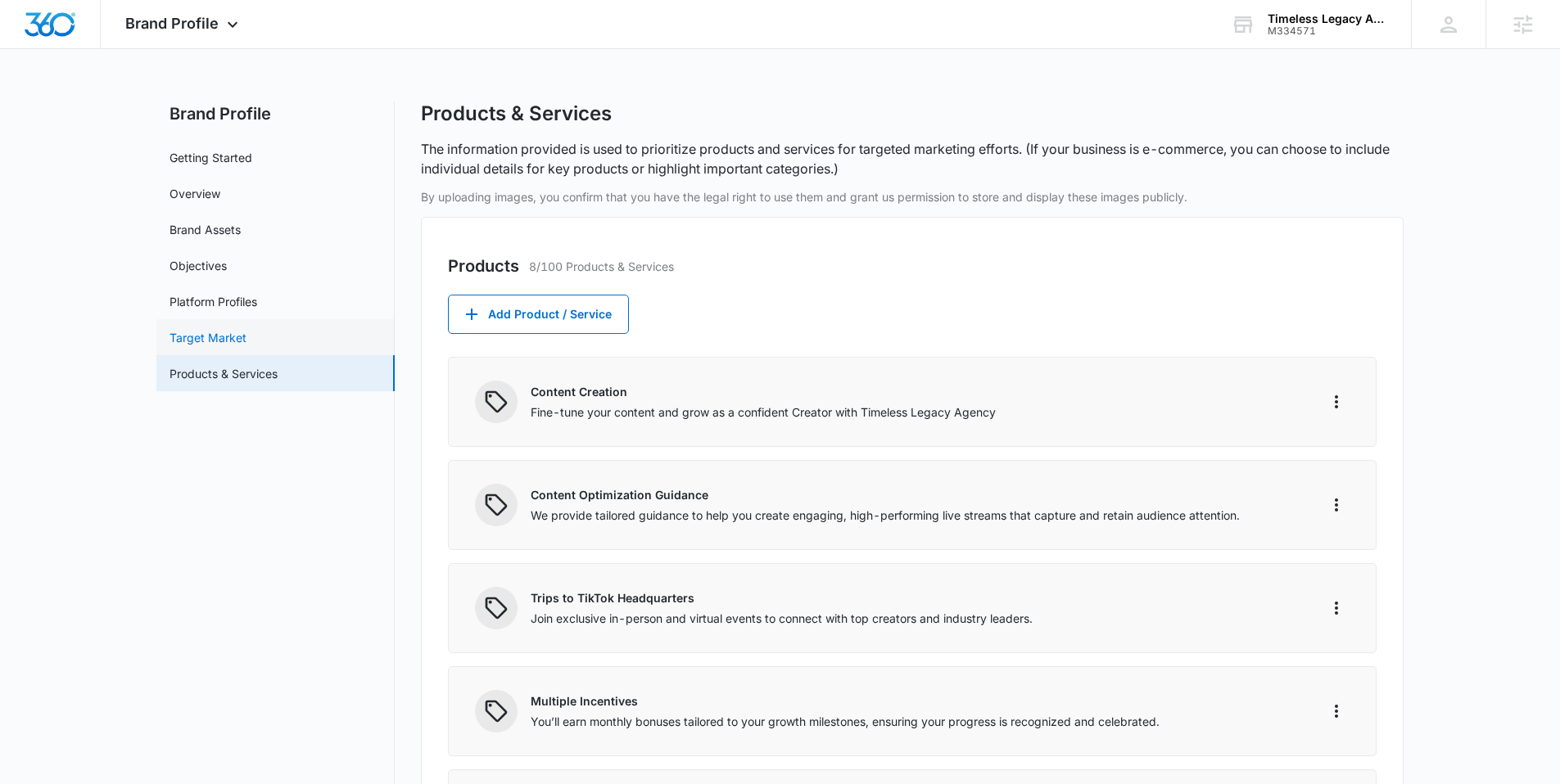
click at [212, 346] on link "Target Market" at bounding box center [208, 338] width 77 height 17
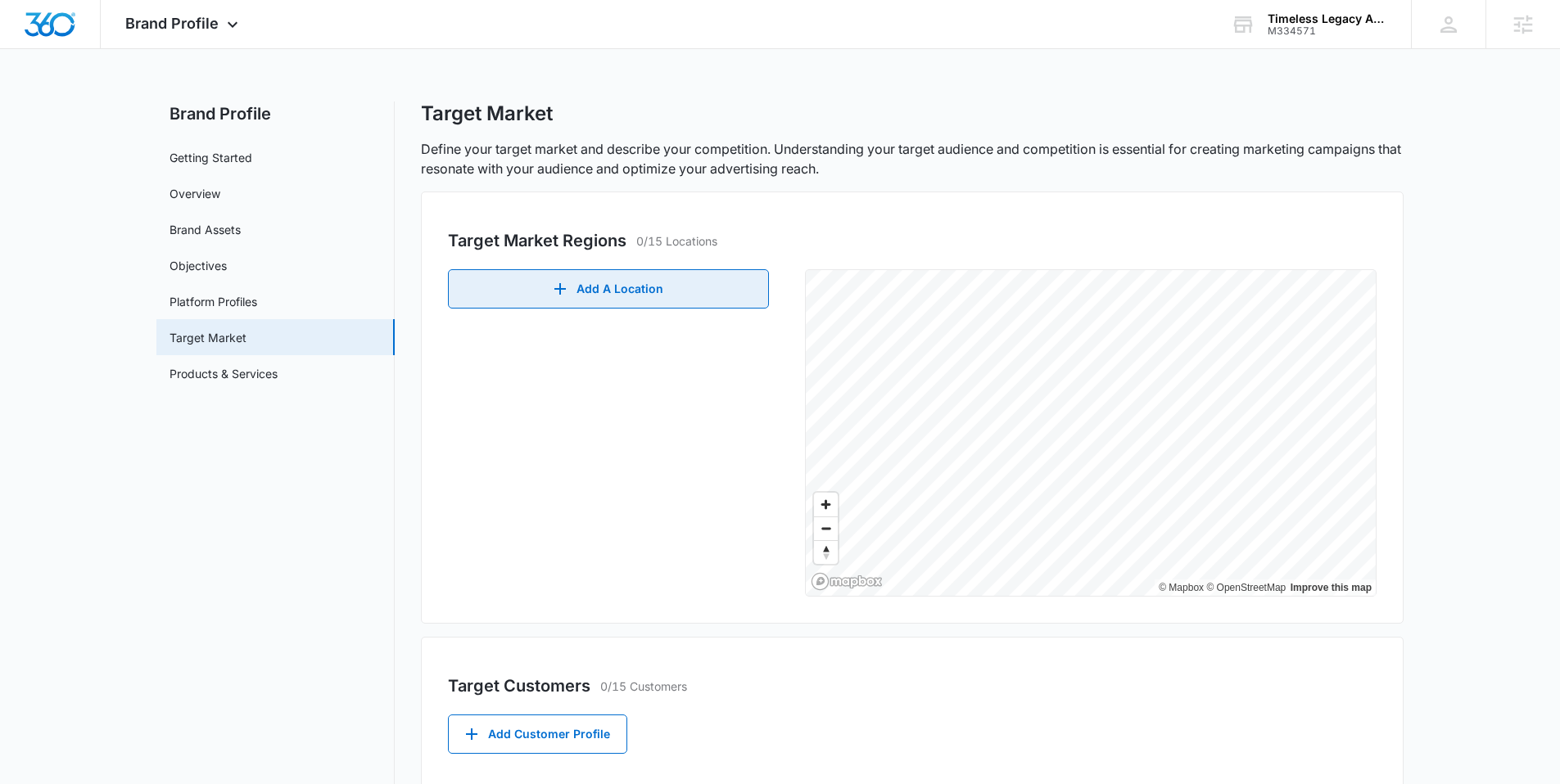
click at [551, 306] on button "Add A Location" at bounding box center [608, 289] width 321 height 39
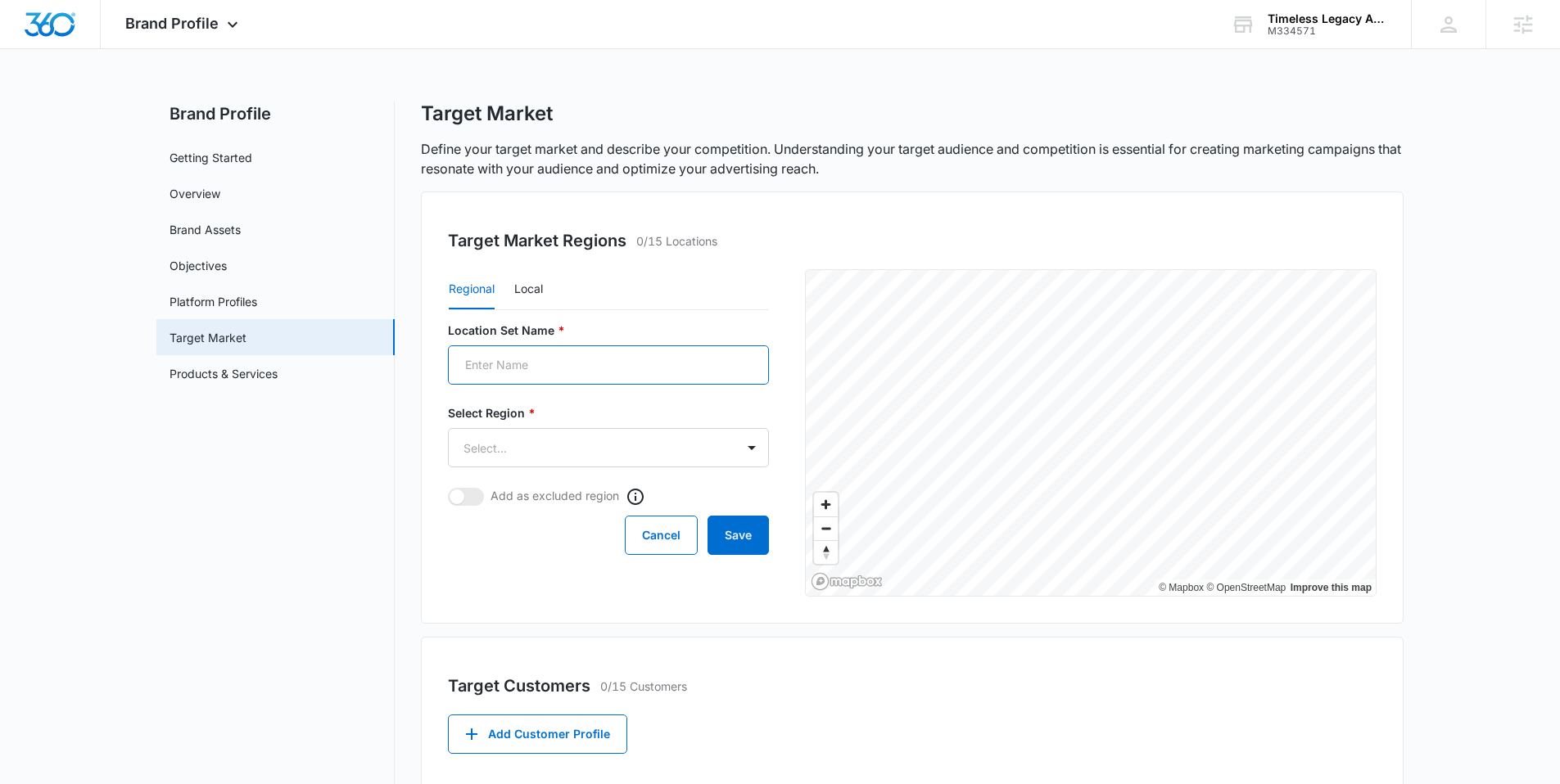
click at [555, 350] on input "Location Set Name *" at bounding box center [608, 365] width 321 height 39
type input "[GEOGRAPHIC_DATA]"
click at [489, 450] on body "Brand Profile Apps Reputation Websites Forms CRM Email Social Shop Payments POS…" at bounding box center [780, 630] width 1560 height 1262
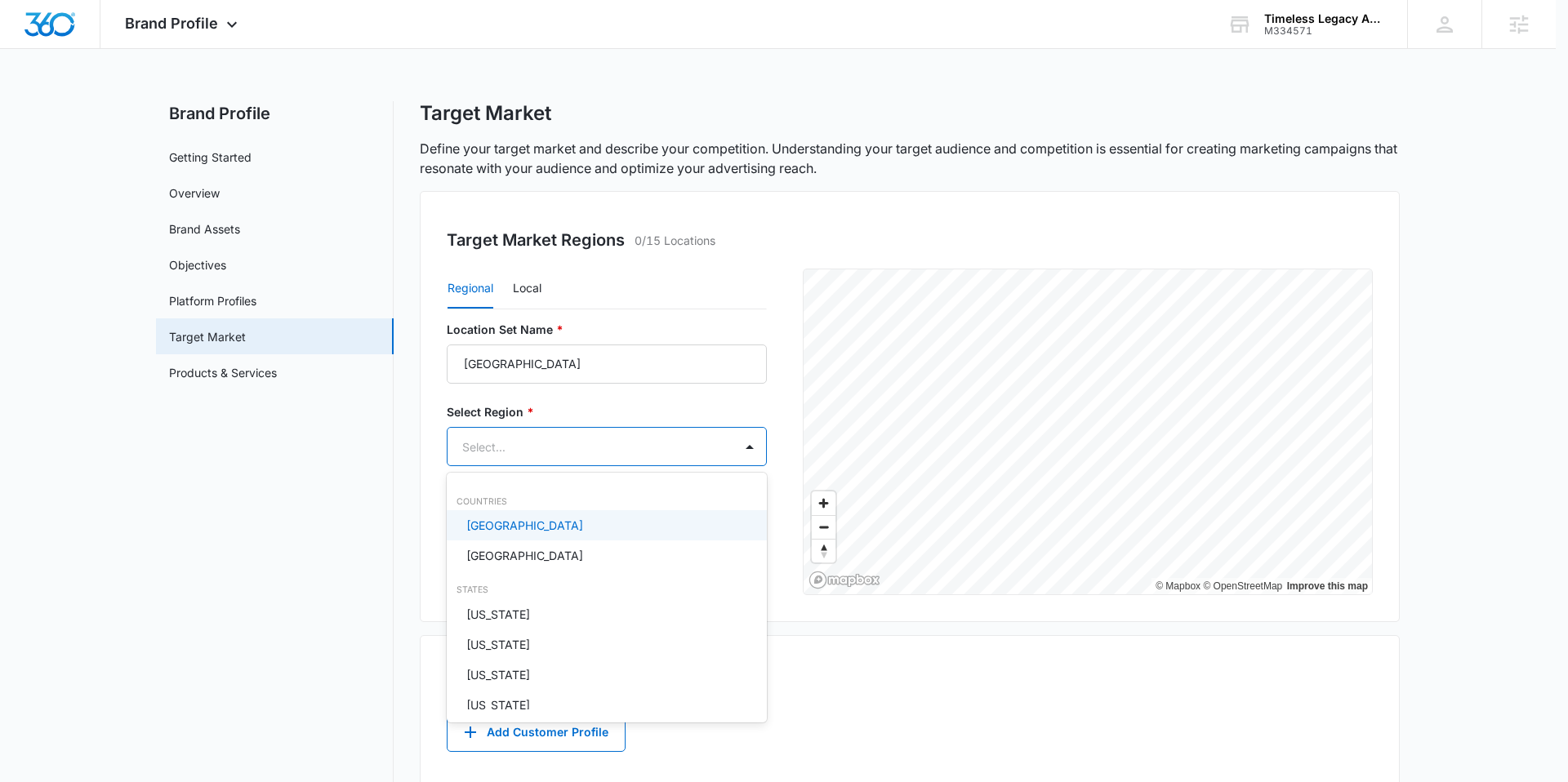
click at [515, 516] on div "[GEOGRAPHIC_DATA]" at bounding box center [607, 526] width 320 height 31
click at [181, 505] on div at bounding box center [784, 391] width 1568 height 782
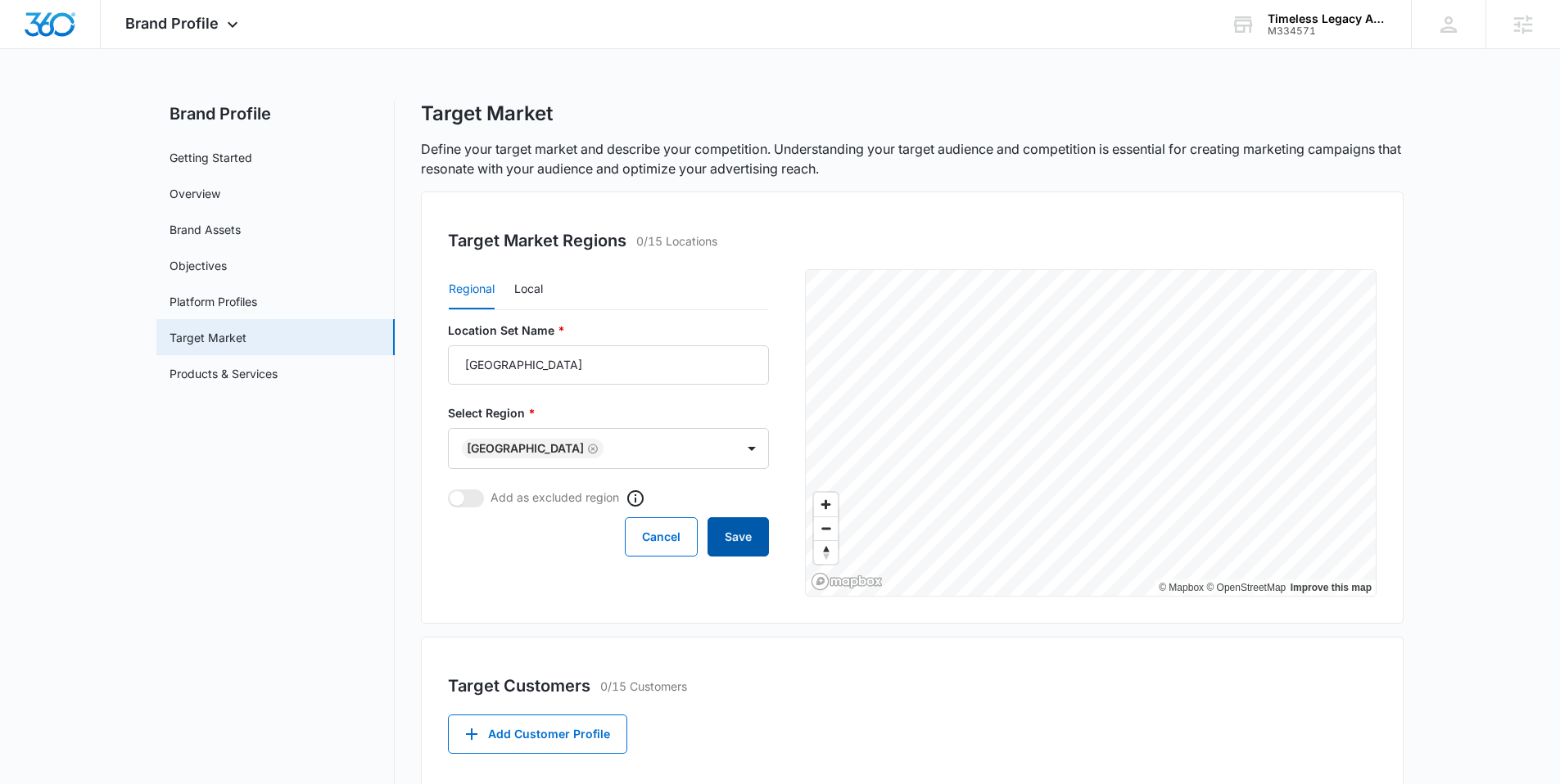
click at [732, 528] on button "Save" at bounding box center [738, 537] width 61 height 39
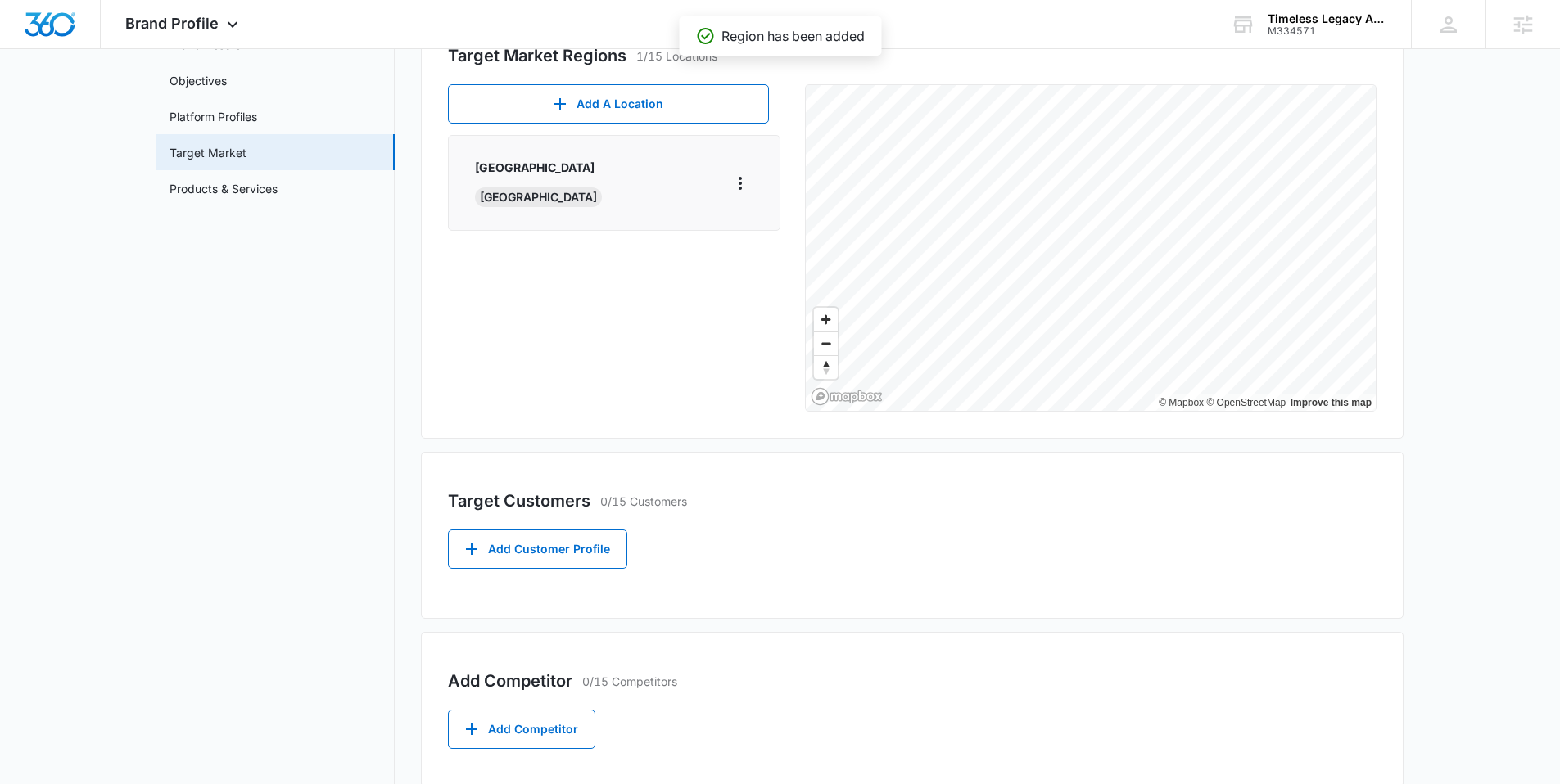
scroll to position [363, 0]
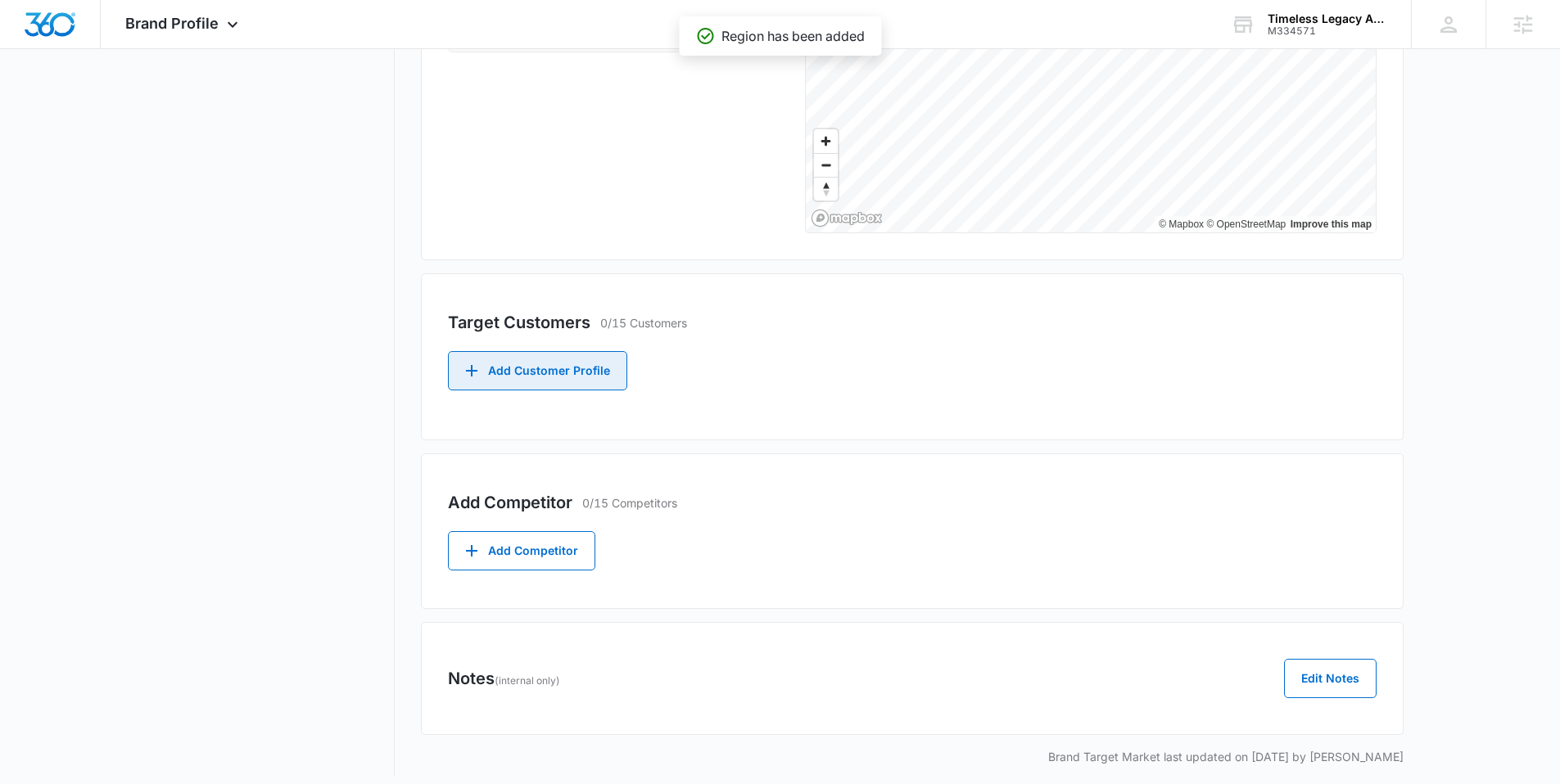
click at [546, 369] on button "Add Customer Profile" at bounding box center [538, 371] width 179 height 39
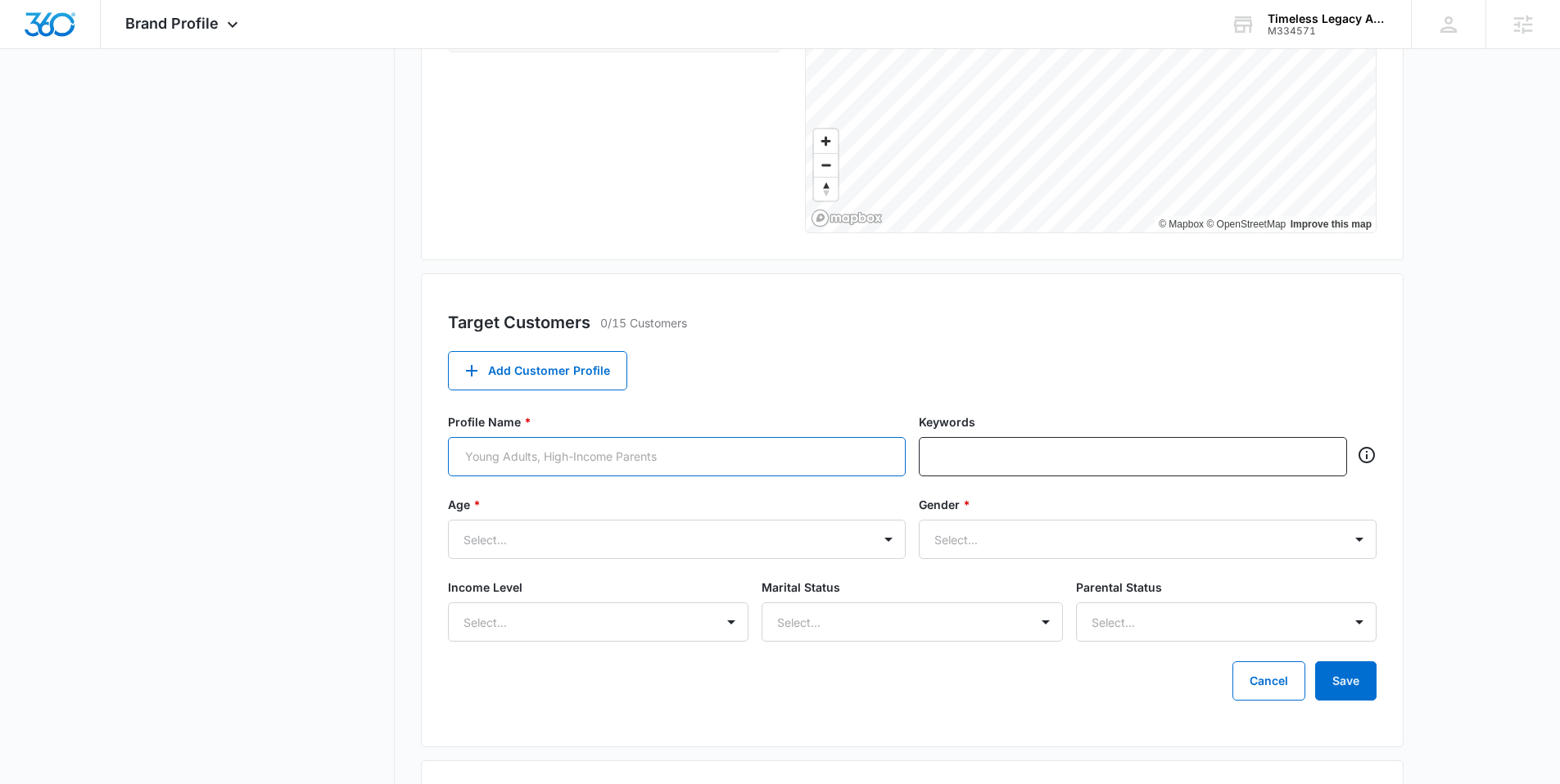
click at [516, 450] on input "Profile Name *" at bounding box center [677, 456] width 457 height 39
type input "Young Adults"
type input "creators, influencers"
click at [526, 536] on div at bounding box center [657, 540] width 387 height 20
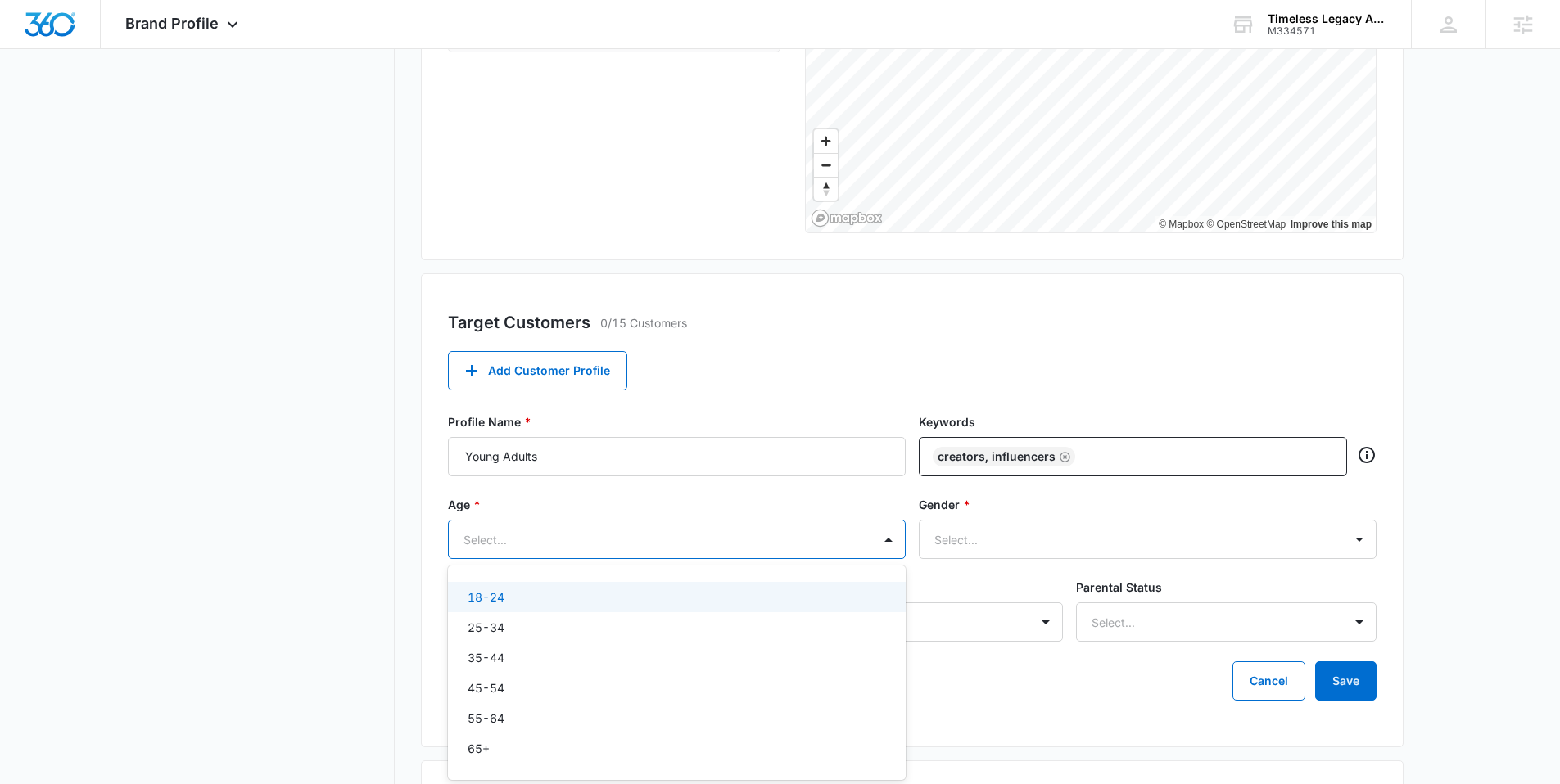
click at [498, 603] on p "18-24" at bounding box center [486, 597] width 37 height 17
click at [543, 636] on div "25-34" at bounding box center [675, 631] width 416 height 17
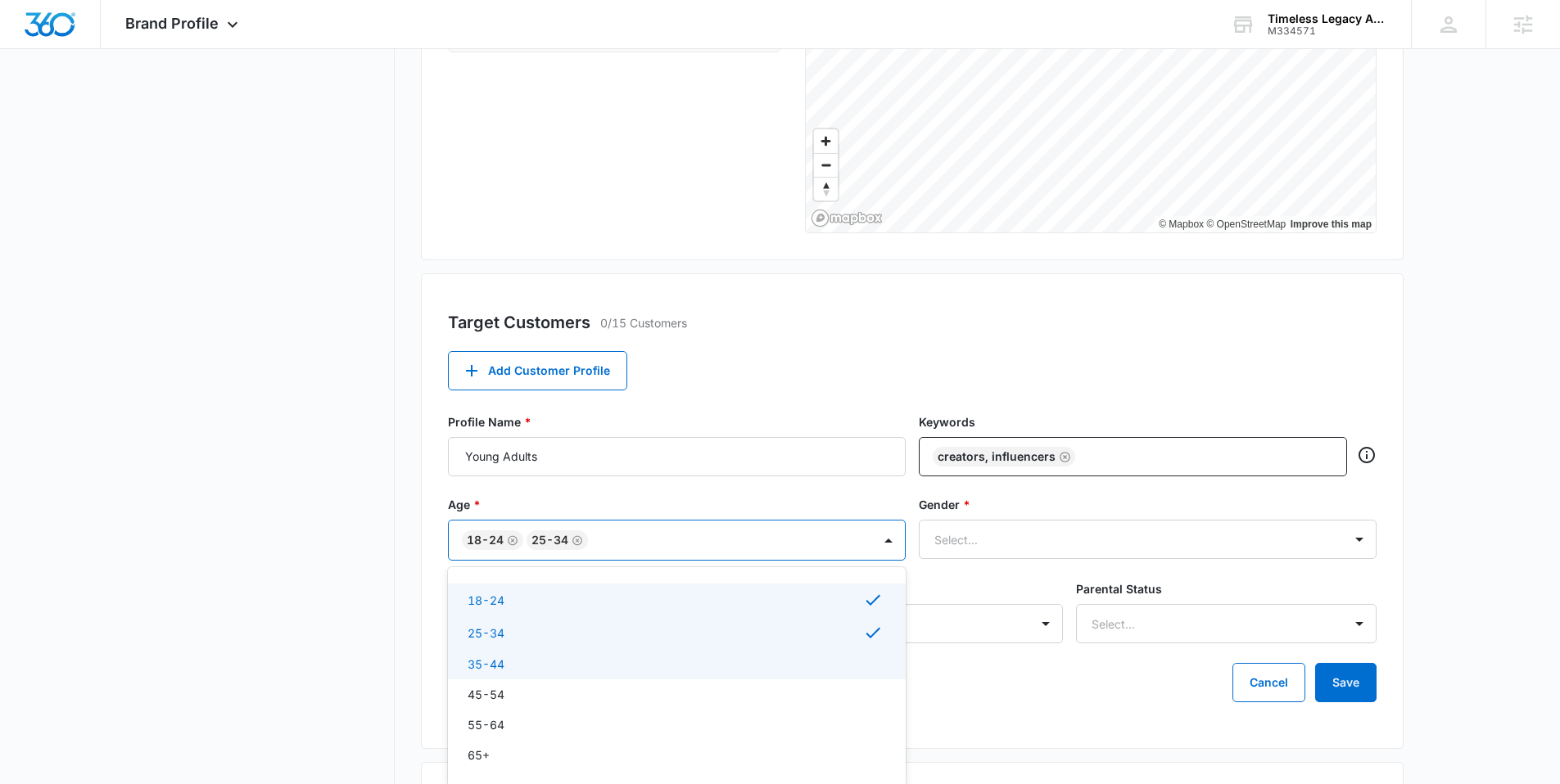
click at [538, 671] on div "35-44" at bounding box center [675, 665] width 416 height 17
click at [1066, 521] on div "Select..." at bounding box center [1132, 539] width 423 height 37
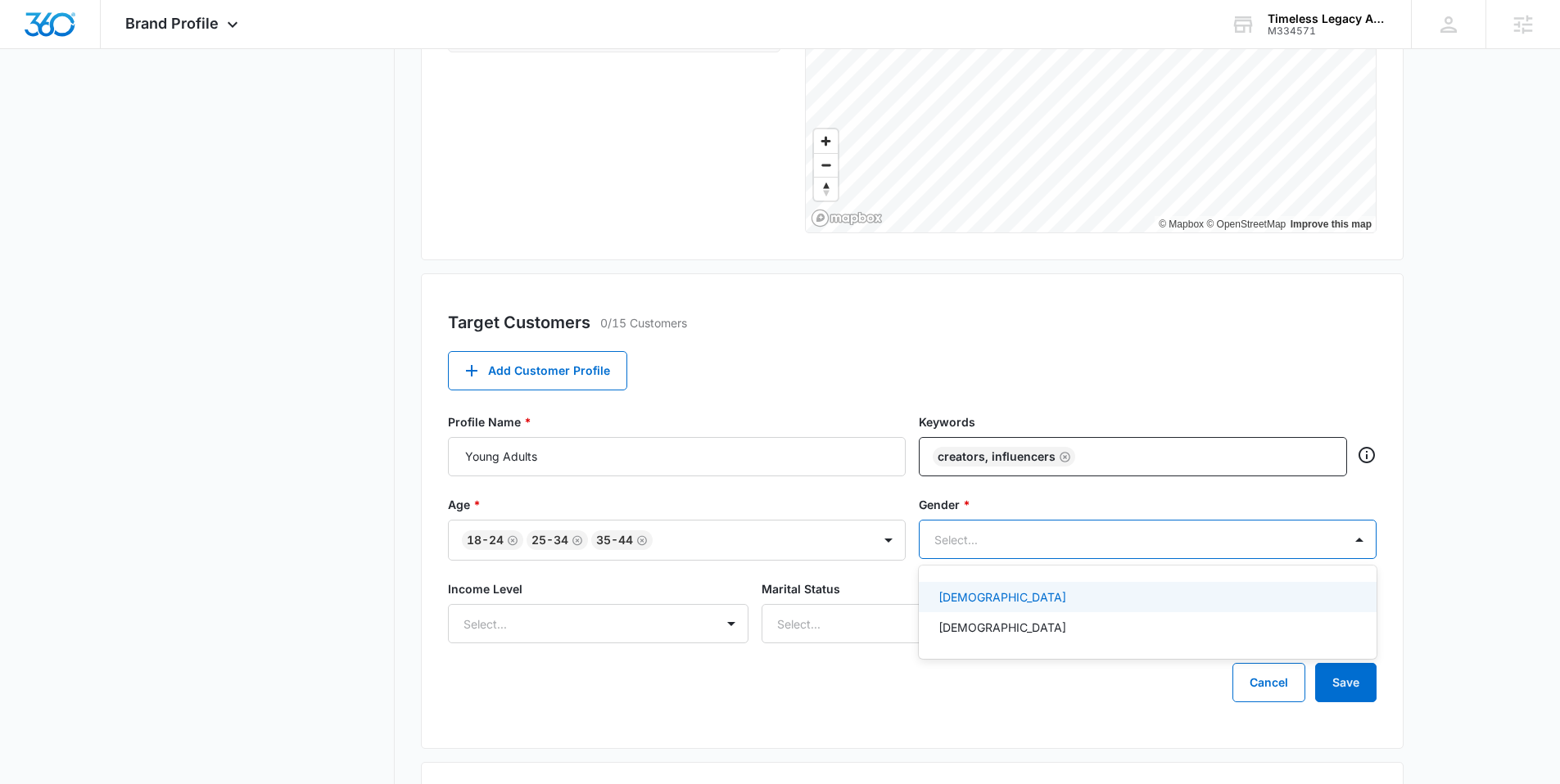
drag, startPoint x: 1014, startPoint y: 601, endPoint x: 1020, endPoint y: 589, distance: 13.4
click at [1014, 601] on div "[DEMOGRAPHIC_DATA]" at bounding box center [1146, 597] width 416 height 17
drag, startPoint x: 997, startPoint y: 638, endPoint x: 924, endPoint y: 649, distance: 73.8
click at [997, 638] on div "[DEMOGRAPHIC_DATA]" at bounding box center [1146, 631] width 416 height 17
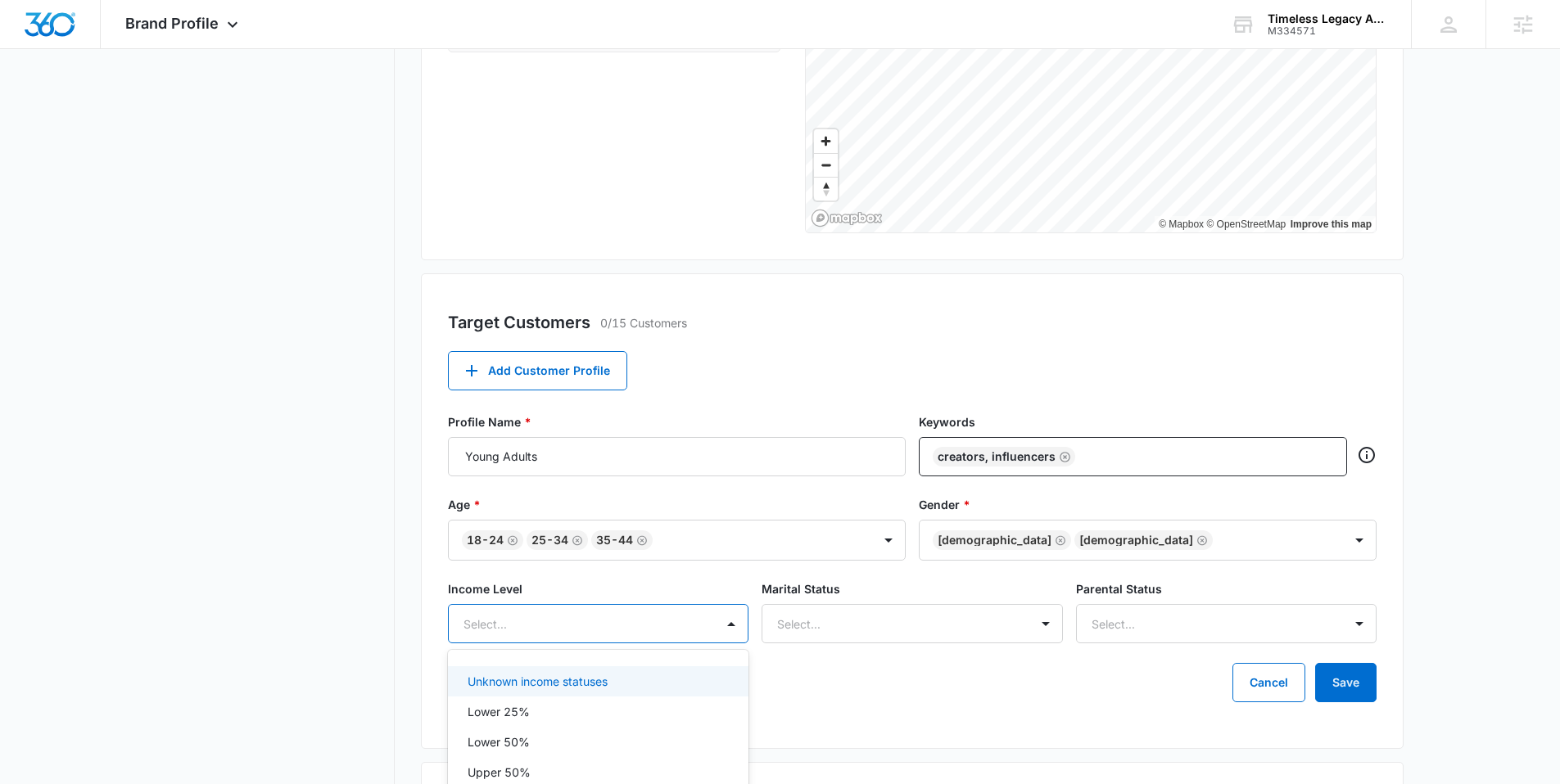
click at [586, 637] on div "Unknown income statuses, 1 of 5. 5 results available. Use Up and Down to choose…" at bounding box center [598, 624] width 300 height 39
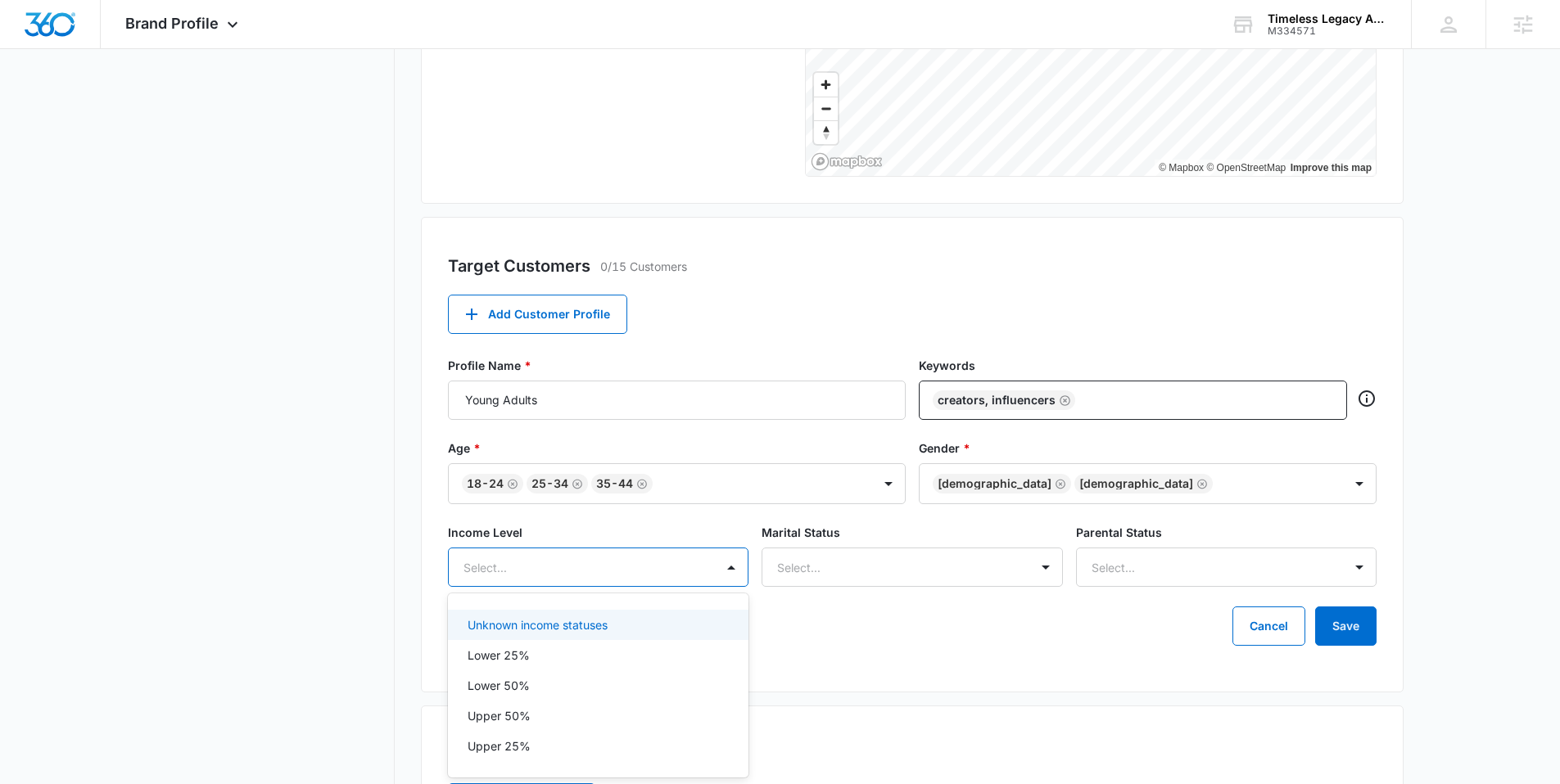
click at [651, 624] on div "Unknown income statuses" at bounding box center [597, 625] width 258 height 17
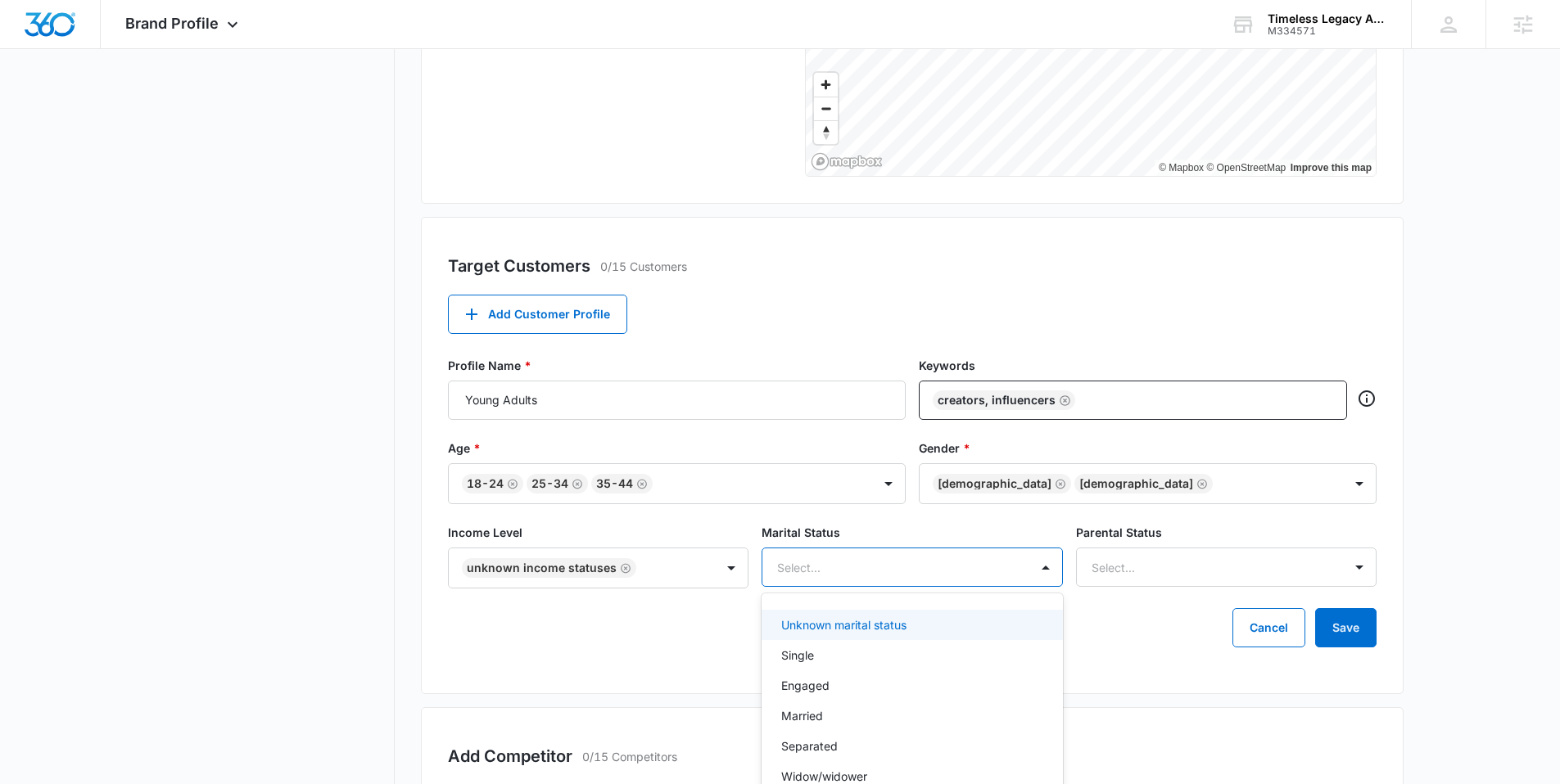
scroll to position [450, 0]
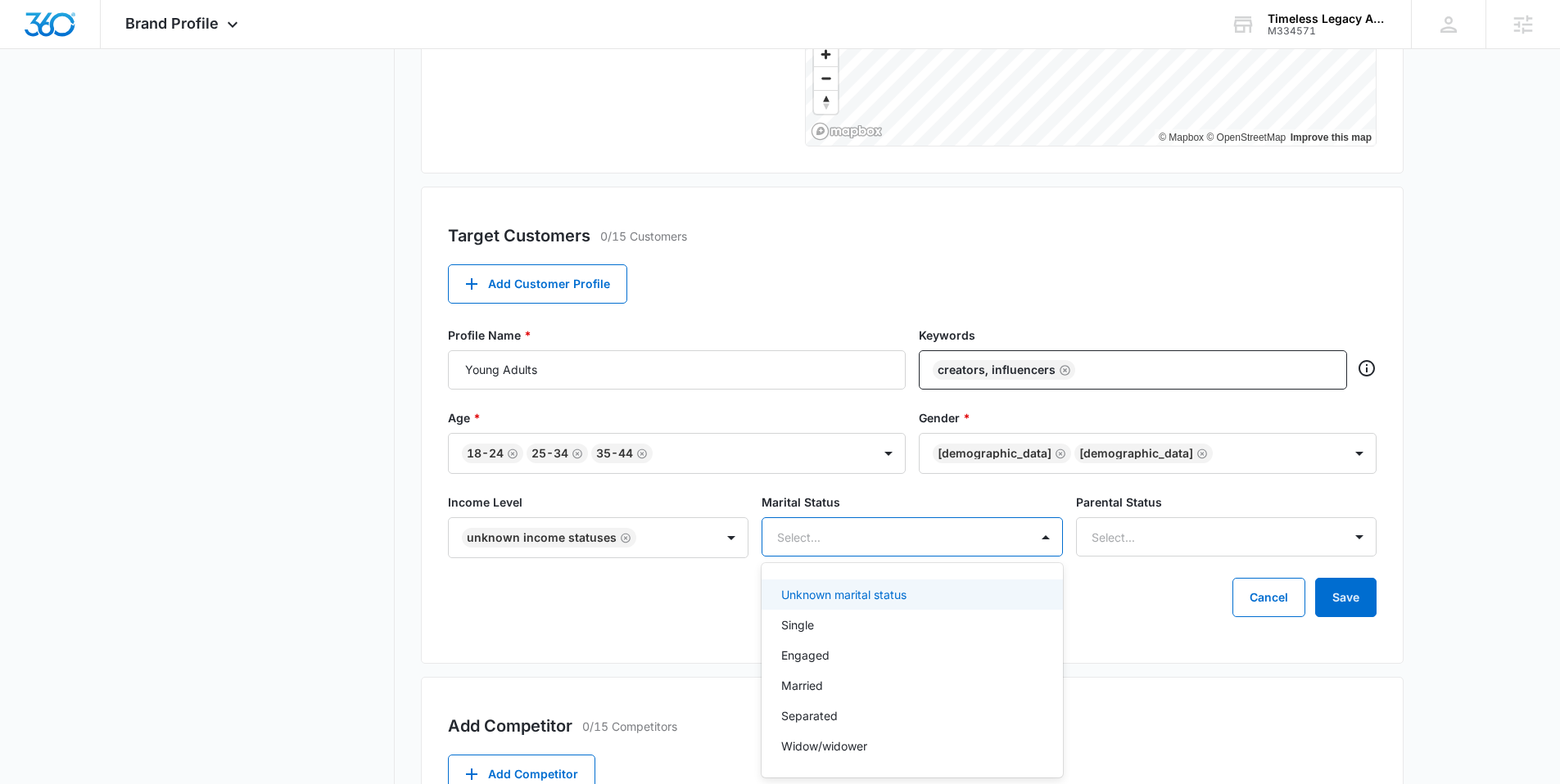
click at [853, 557] on div "Unknown marital status, 1 of 6. 6 results available. Use Up and Down to choose …" at bounding box center [911, 537] width 300 height 39
click at [858, 594] on p "Unknown marital status" at bounding box center [843, 595] width 125 height 17
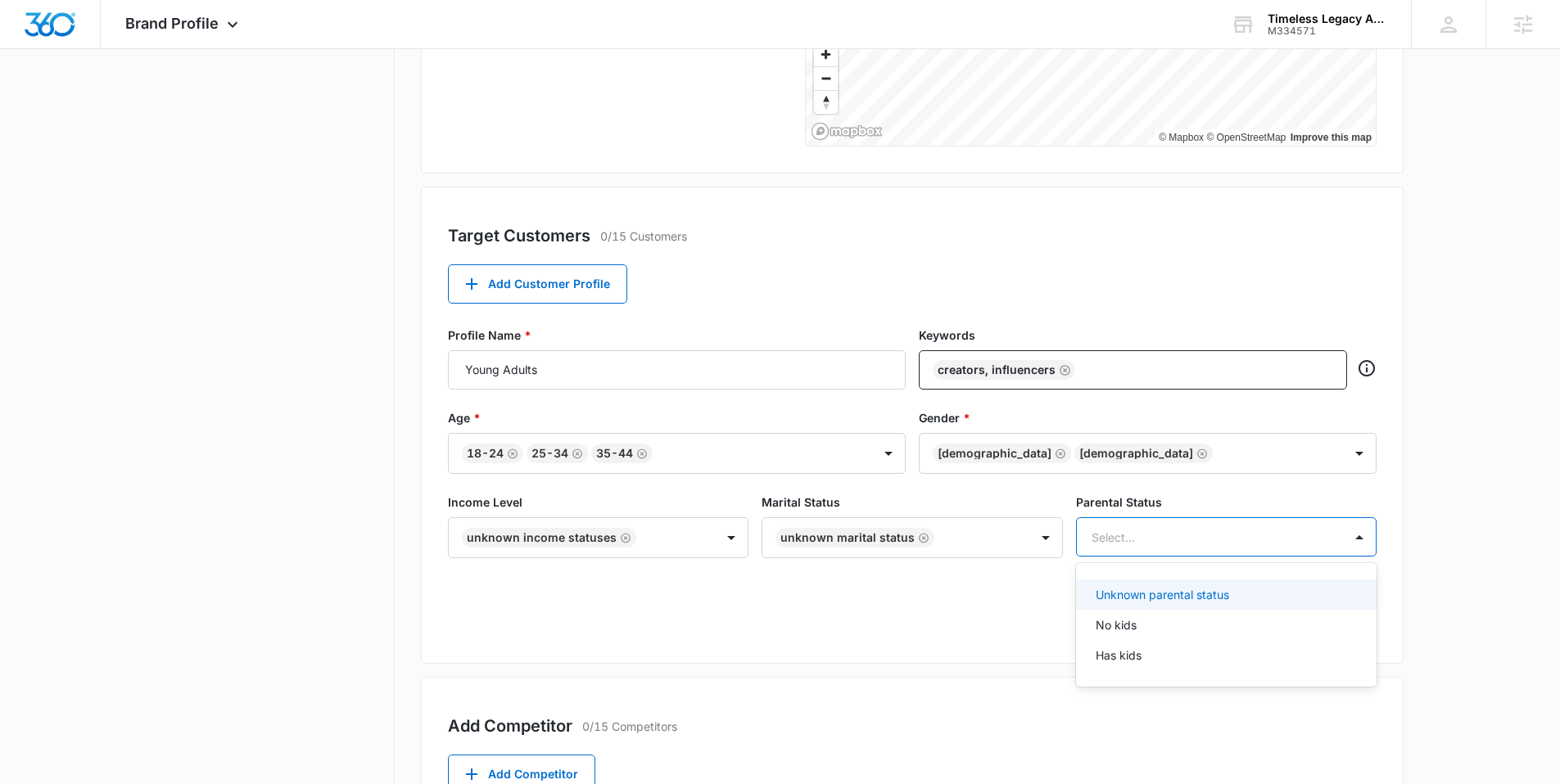
click at [1160, 525] on div "Select..." at bounding box center [1210, 537] width 266 height 37
click at [1144, 594] on p "Unknown parental status" at bounding box center [1162, 595] width 133 height 17
click at [768, 625] on div "Target Customers 0/15 Customers Add Customer Profile Profile Name * Young Adult…" at bounding box center [911, 425] width 982 height 477
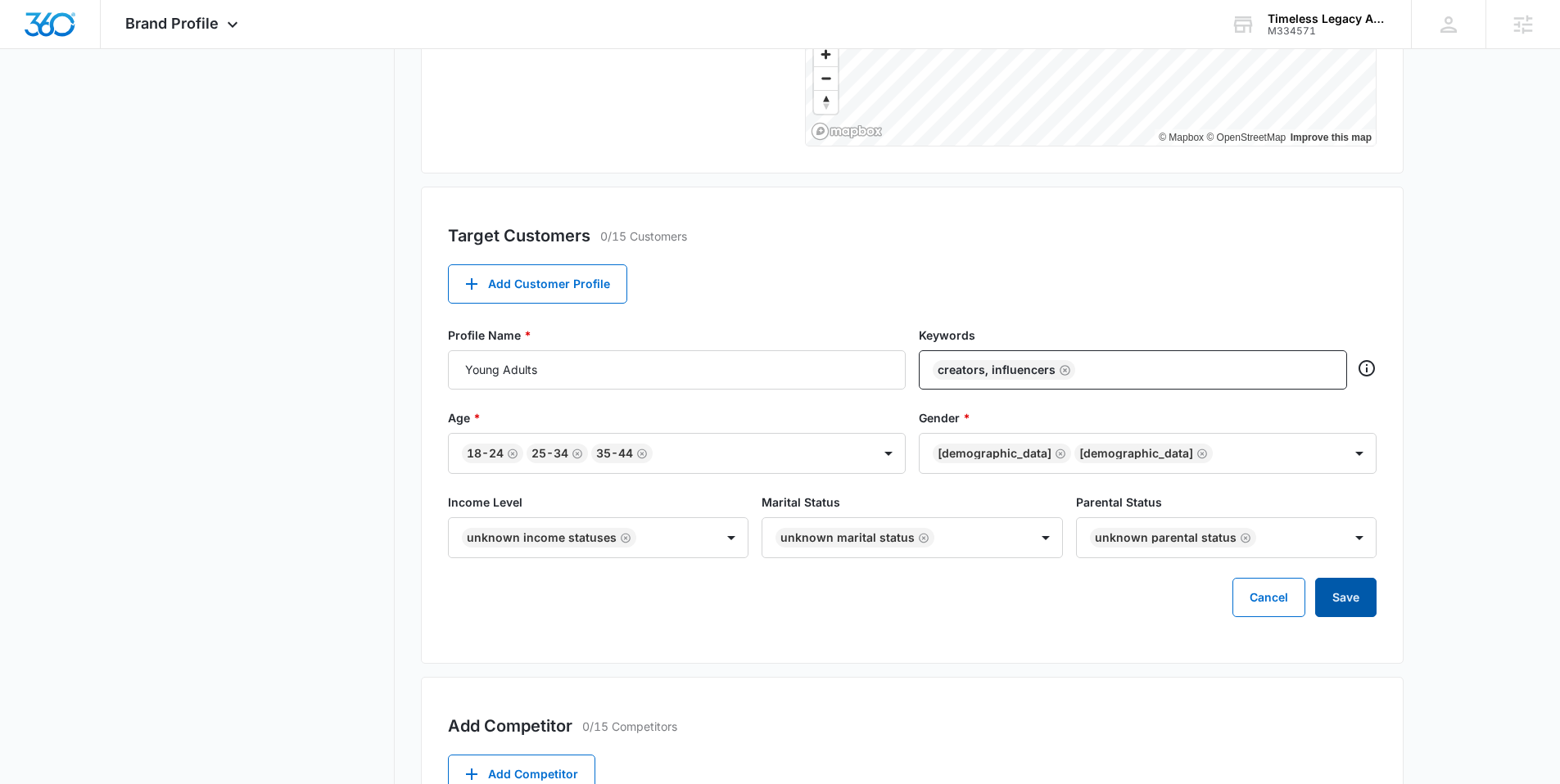
click at [1348, 596] on button "Save" at bounding box center [1346, 597] width 61 height 39
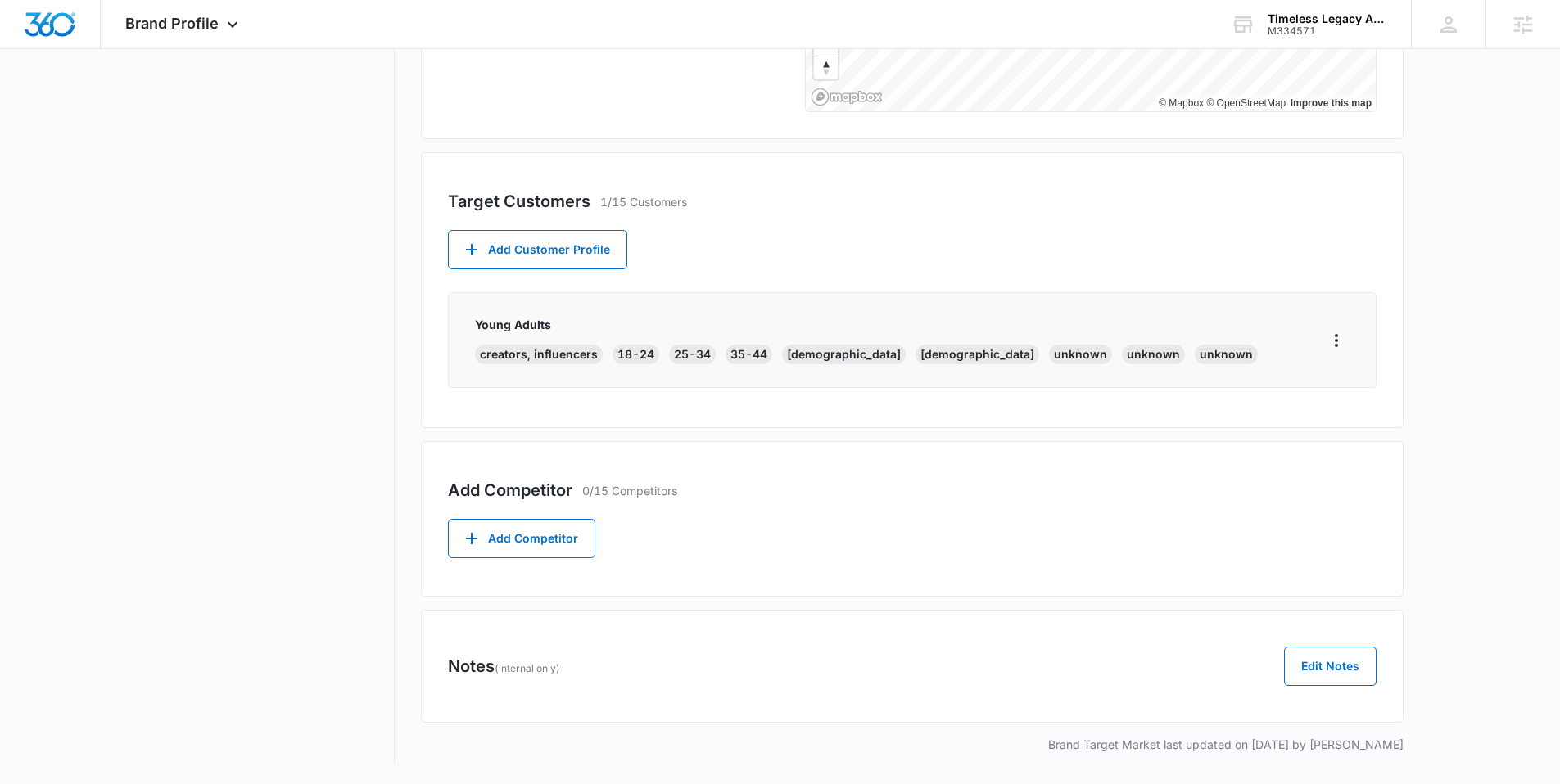
scroll to position [0, 0]
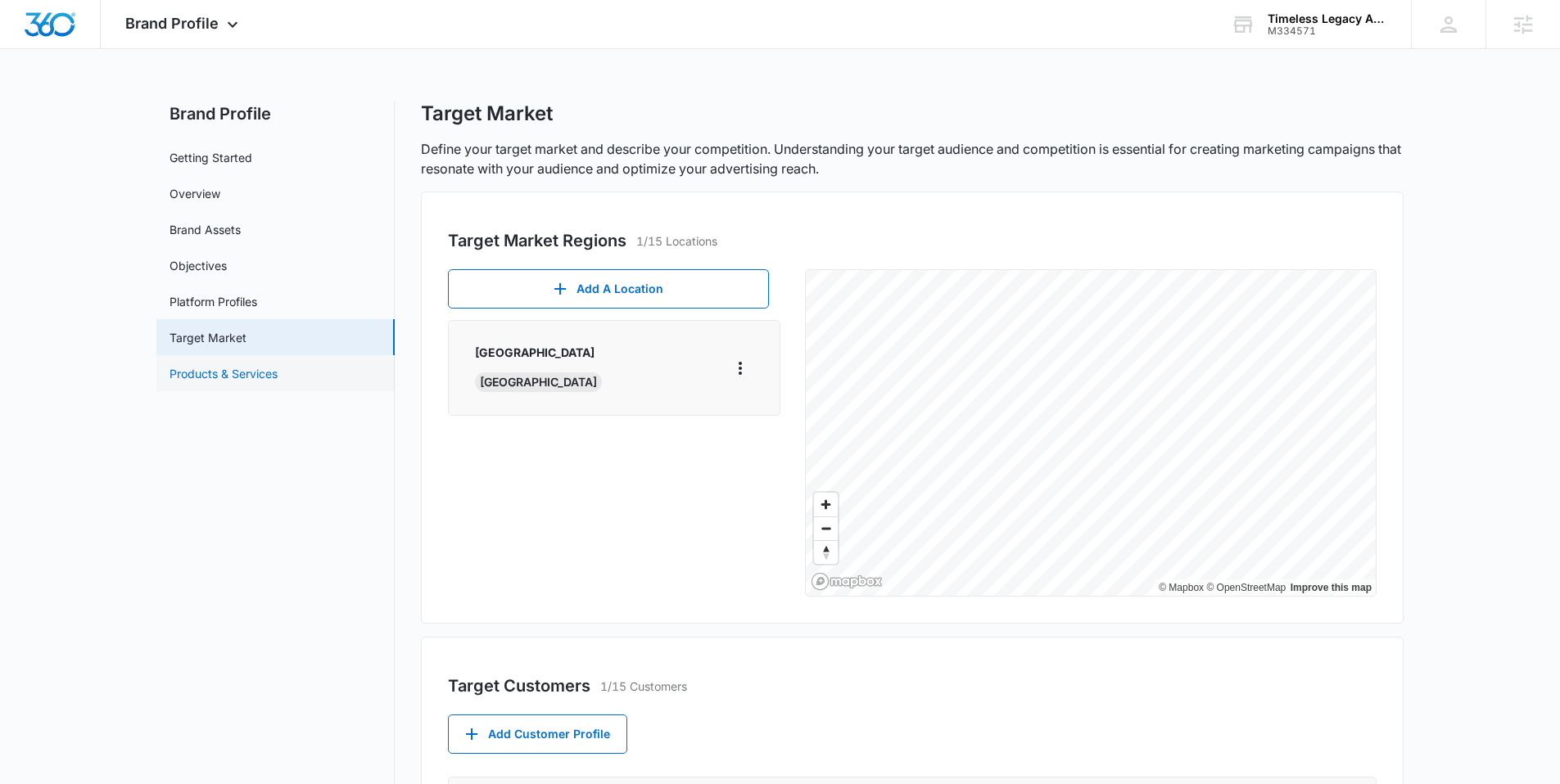
click at [226, 367] on link "Products & Services" at bounding box center [224, 374] width 108 height 17
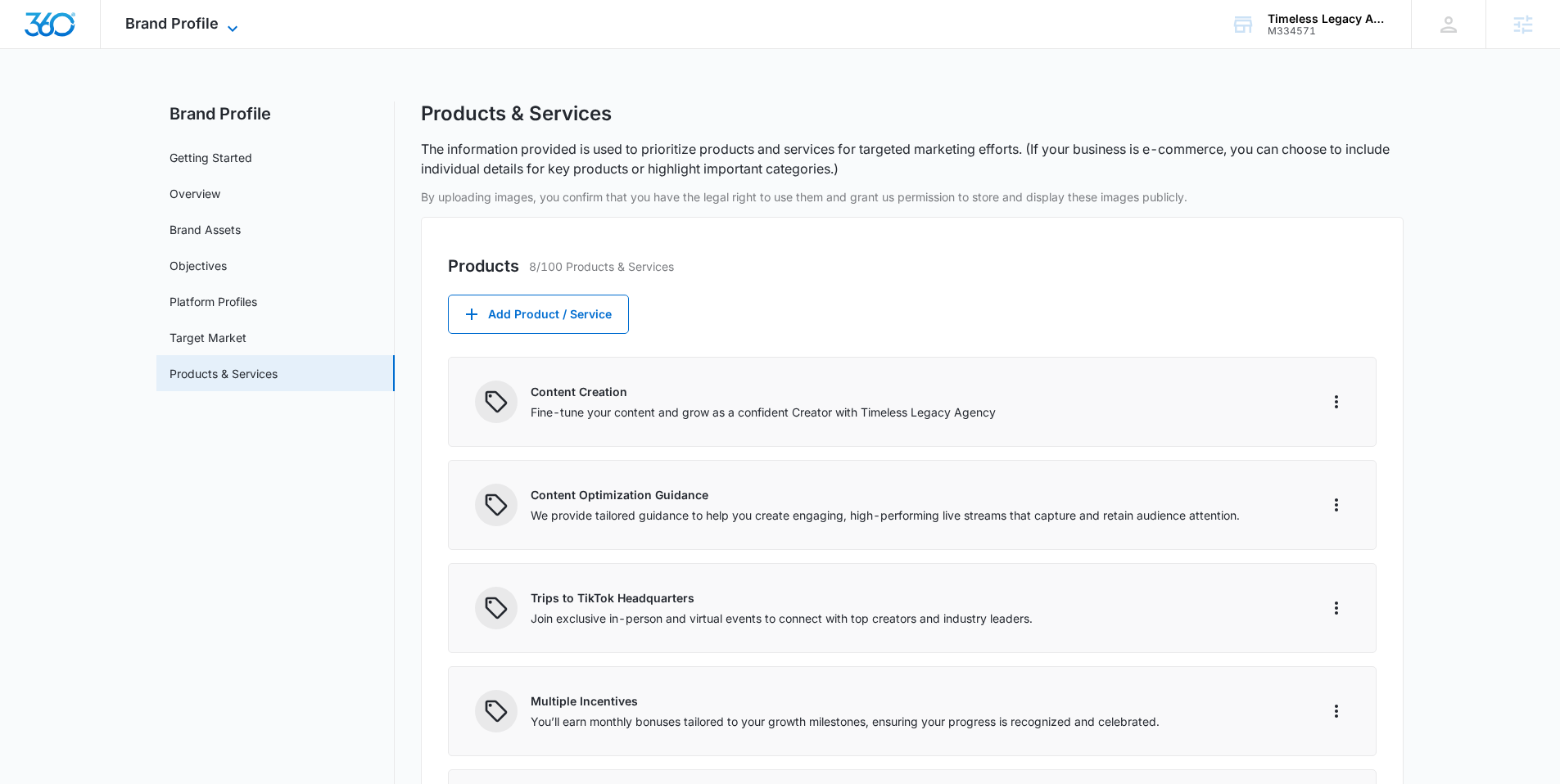
click at [206, 20] on span "Brand Profile" at bounding box center [172, 23] width 93 height 17
